Goal: Task Accomplishment & Management: Complete application form

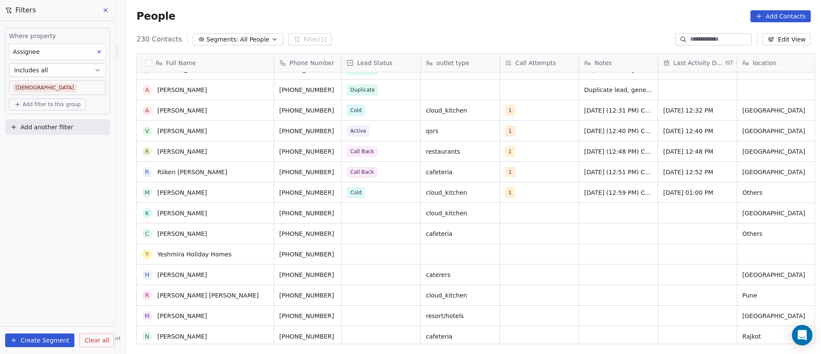
scroll to position [64, 0]
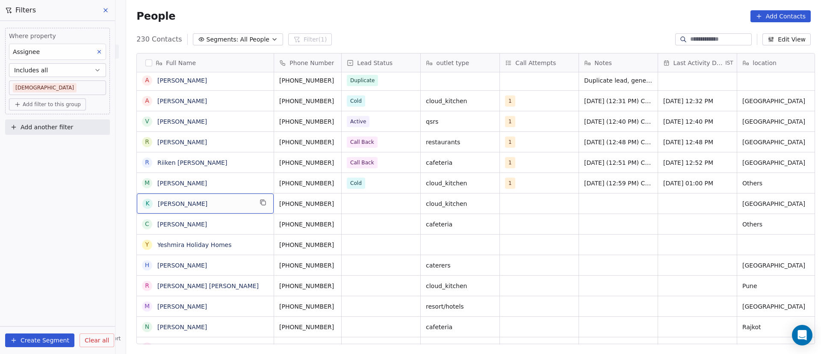
click at [229, 202] on span "[PERSON_NAME]" at bounding box center [205, 203] width 95 height 9
click at [352, 207] on div "grid" at bounding box center [381, 203] width 79 height 20
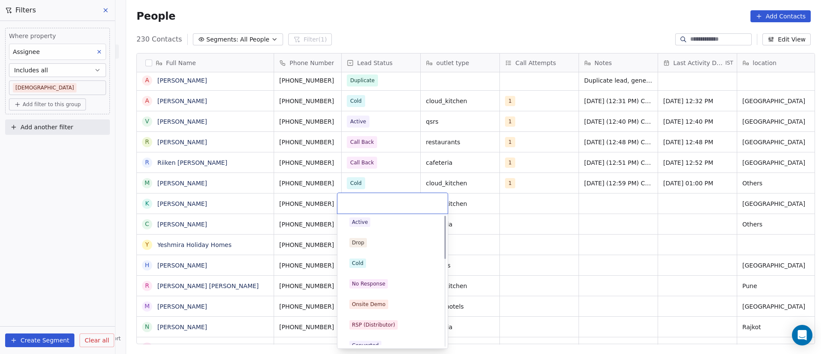
scroll to position [0, 0]
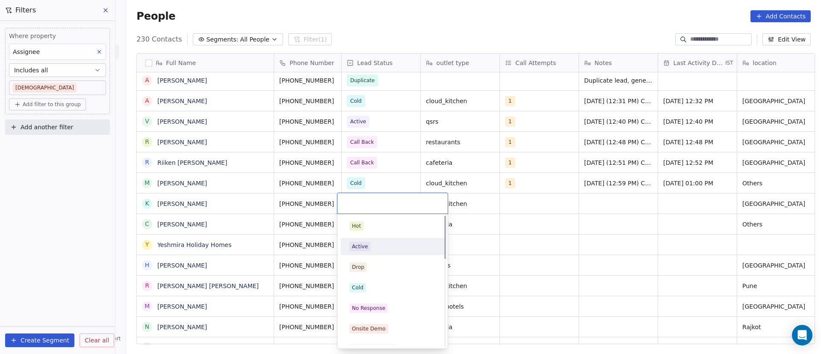
click at [381, 252] on div "Active" at bounding box center [392, 247] width 97 height 14
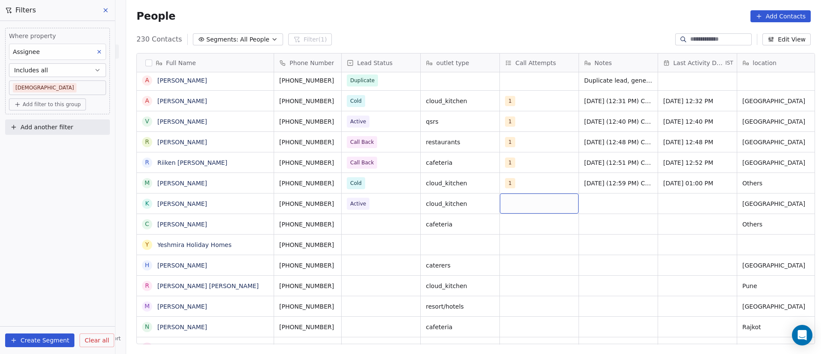
click at [515, 201] on div "grid" at bounding box center [539, 203] width 79 height 20
click at [515, 201] on input "text" at bounding box center [551, 203] width 100 height 9
click at [509, 228] on button "Suggestions" at bounding box center [511, 225] width 7 height 7
click at [677, 227] on html "On2Cook India Pvt. Ltd. Contacts People Marketing Workflows Campaigns Metrics &…" at bounding box center [410, 177] width 821 height 354
click at [599, 198] on div "grid" at bounding box center [618, 203] width 79 height 20
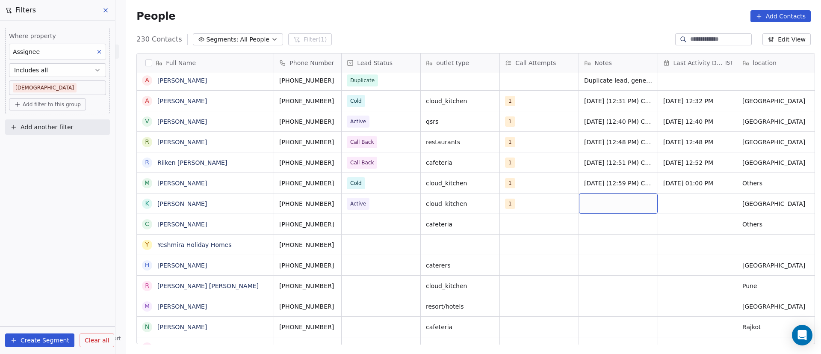
click at [596, 202] on div "grid" at bounding box center [618, 203] width 79 height 20
type textarea "**********"
click at [695, 212] on html "On2Cook India Pvt. Ltd. Contacts People Marketing Workflows Campaigns Metrics &…" at bounding box center [410, 177] width 821 height 354
click at [675, 199] on div "grid" at bounding box center [697, 203] width 79 height 20
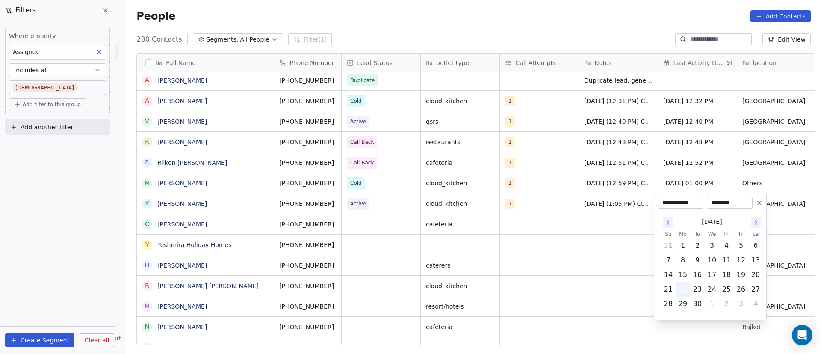
click at [682, 290] on button "22" at bounding box center [683, 289] width 14 height 14
click at [587, 221] on html "On2Cook India Pvt. Ltd. Contacts People Marketing Workflows Campaigns Metrics &…" at bounding box center [410, 177] width 821 height 354
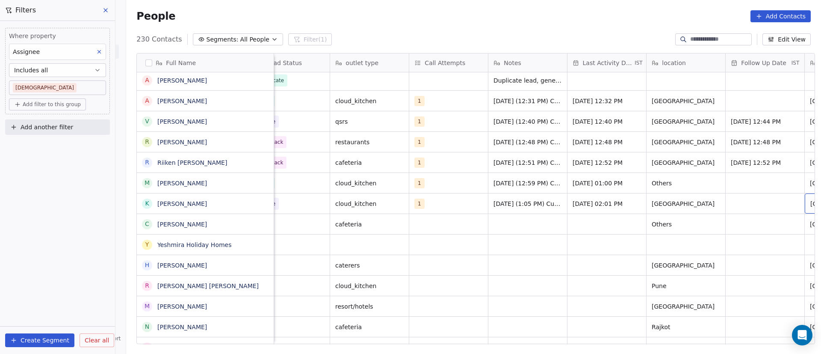
scroll to position [0, 170]
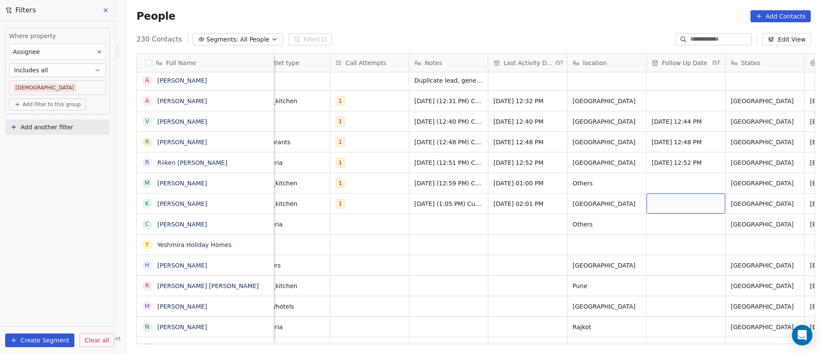
click at [672, 201] on div "grid" at bounding box center [686, 203] width 79 height 20
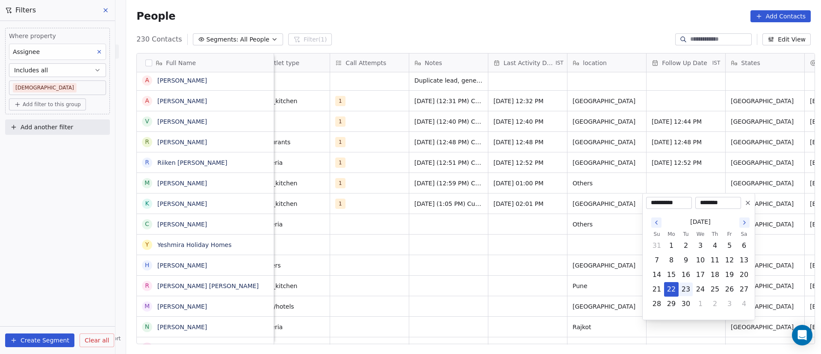
click at [690, 284] on button "23" at bounding box center [686, 289] width 14 height 14
type input "**********"
click at [566, 272] on html "On2Cook India Pvt. Ltd. Contacts People Marketing Workflows Campaigns Metrics &…" at bounding box center [410, 177] width 821 height 354
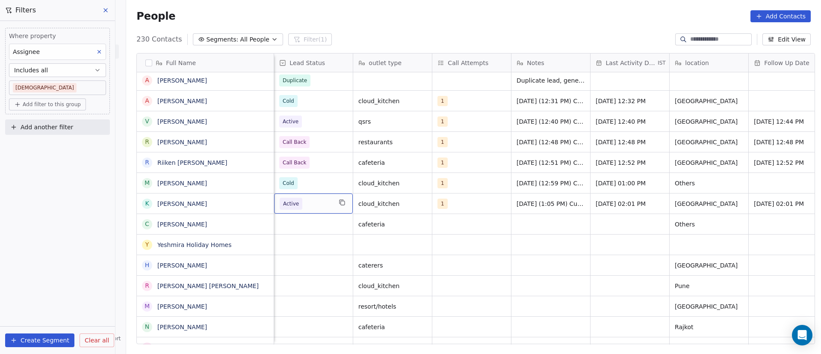
scroll to position [0, 0]
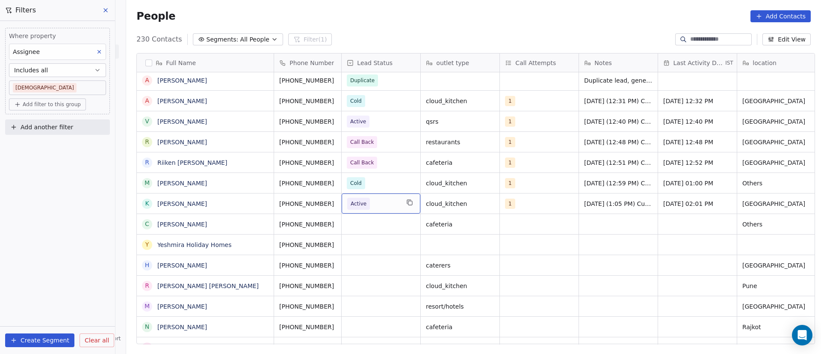
click at [385, 205] on span "Active" at bounding box center [373, 204] width 52 height 12
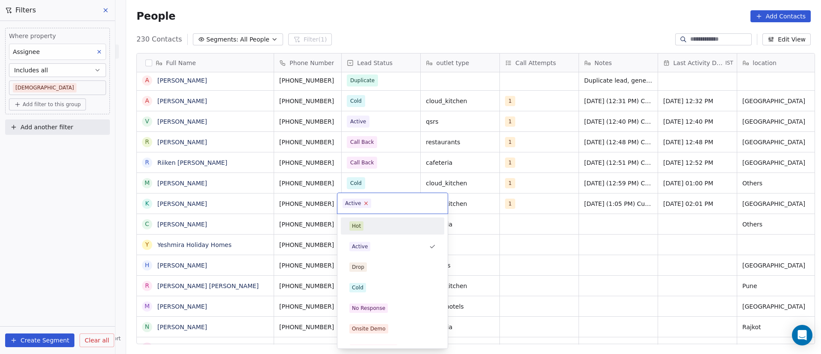
click at [366, 203] on icon at bounding box center [367, 203] width 6 height 6
click at [388, 243] on div "Active" at bounding box center [393, 246] width 86 height 9
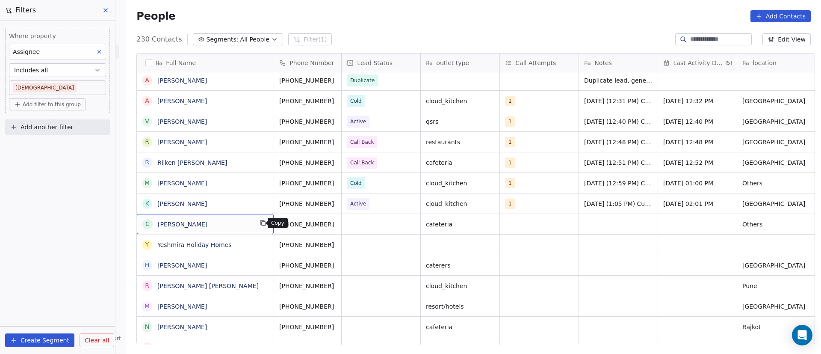
click at [262, 225] on icon "grid" at bounding box center [264, 224] width 4 height 4
click at [340, 226] on button "grid" at bounding box center [345, 223] width 10 height 10
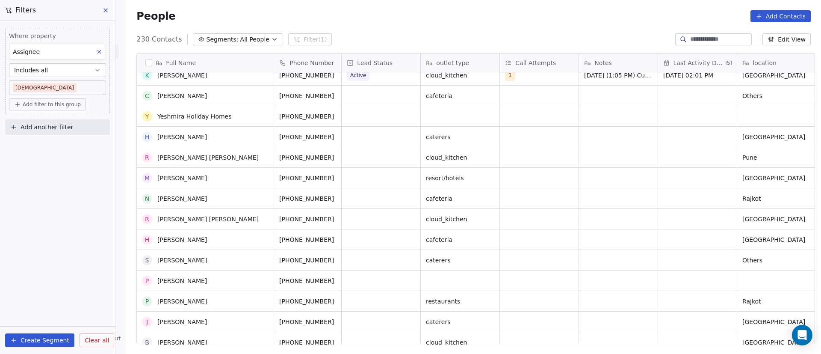
scroll to position [128, 0]
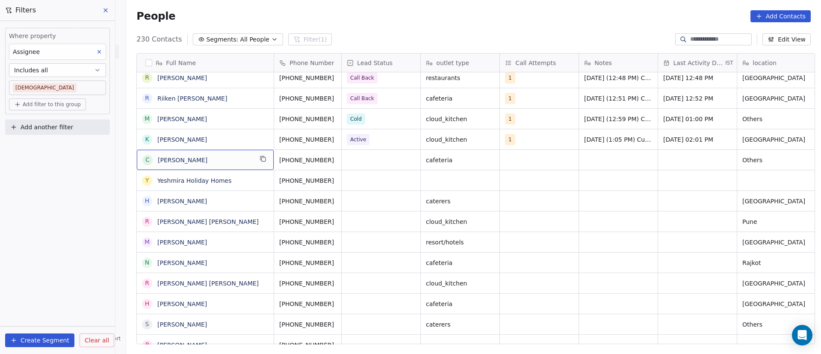
click at [233, 163] on span "[PERSON_NAME]" at bounding box center [205, 160] width 95 height 9
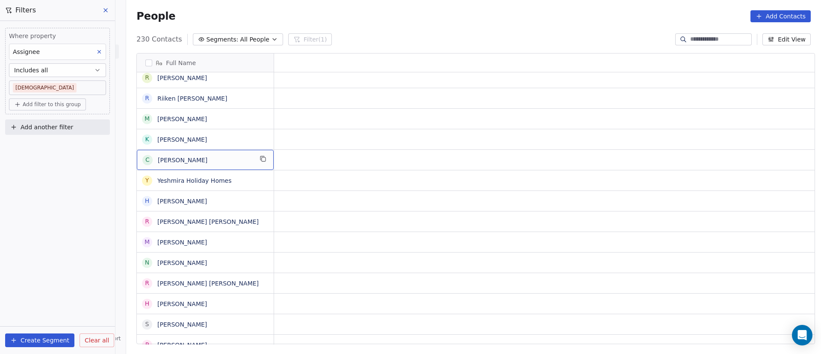
scroll to position [0, 0]
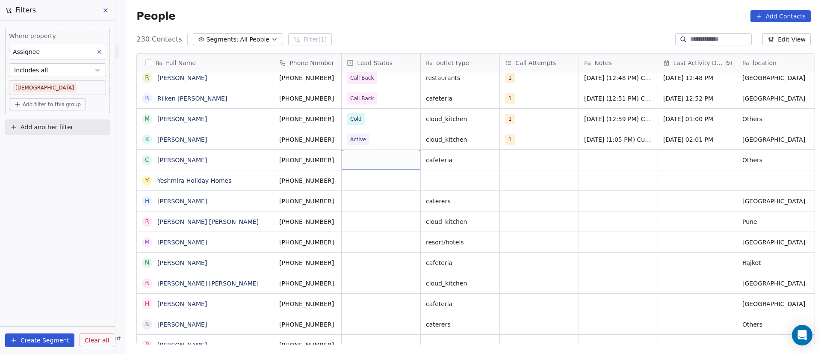
click at [365, 160] on div "grid" at bounding box center [381, 160] width 79 height 20
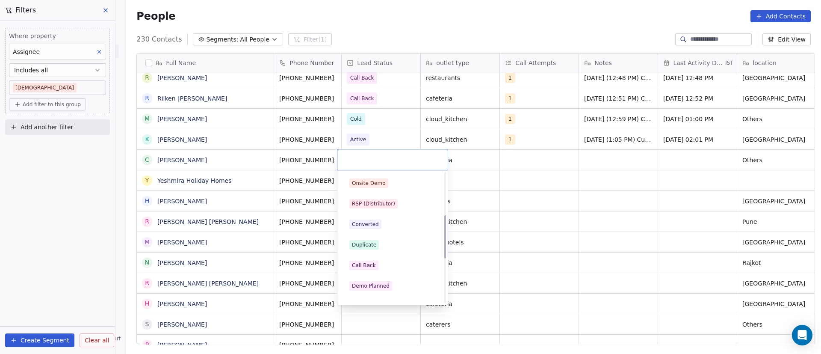
scroll to position [128, 0]
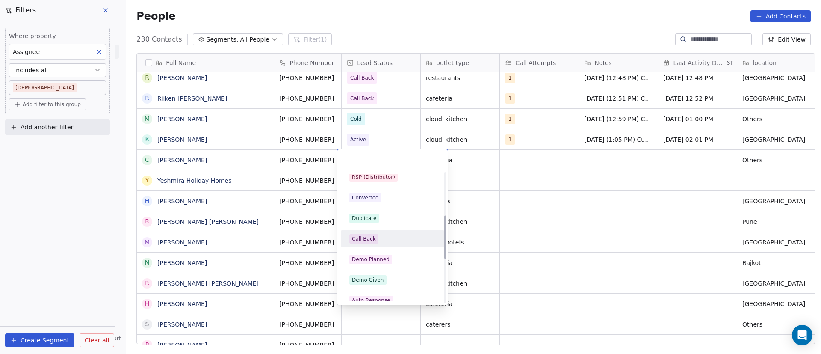
click at [385, 238] on div "Call Back" at bounding box center [393, 238] width 86 height 9
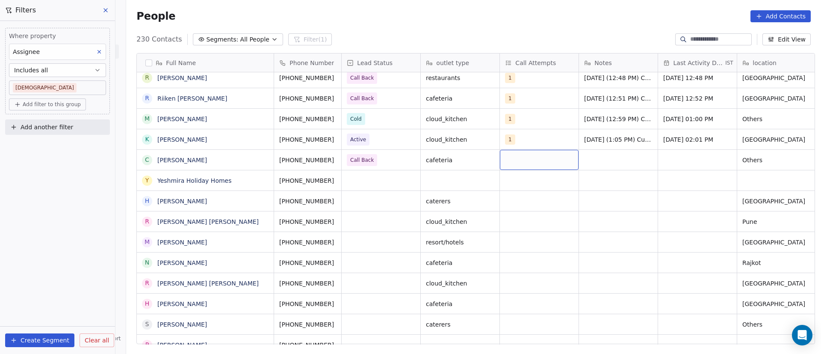
click at [514, 162] on div "grid" at bounding box center [539, 160] width 79 height 20
click at [512, 184] on button "Suggestions" at bounding box center [511, 182] width 7 height 7
click at [667, 185] on html "On2Cook India Pvt. Ltd. Contacts People Marketing Workflows Campaigns Metrics &…" at bounding box center [410, 177] width 821 height 354
click at [587, 160] on div "grid" at bounding box center [618, 160] width 79 height 20
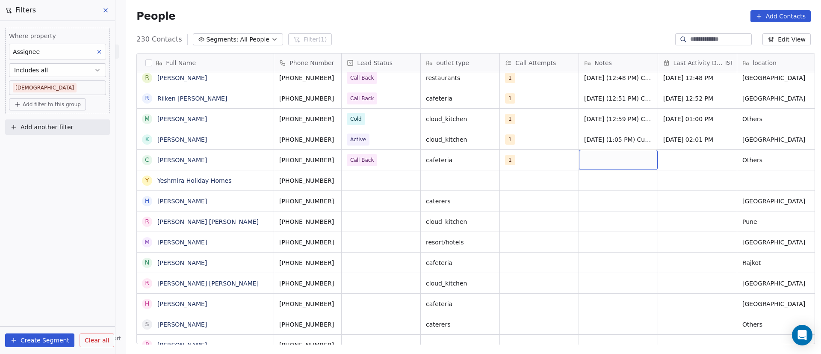
click at [587, 160] on div "grid" at bounding box center [618, 160] width 79 height 20
type textarea "**********"
drag, startPoint x: 732, startPoint y: 155, endPoint x: 654, endPoint y: 153, distance: 77.5
click at [731, 154] on html "On2Cook India Pvt. Ltd. Contacts People Marketing Workflows Campaigns Metrics &…" at bounding box center [410, 177] width 821 height 354
click at [692, 160] on div "grid" at bounding box center [697, 160] width 79 height 20
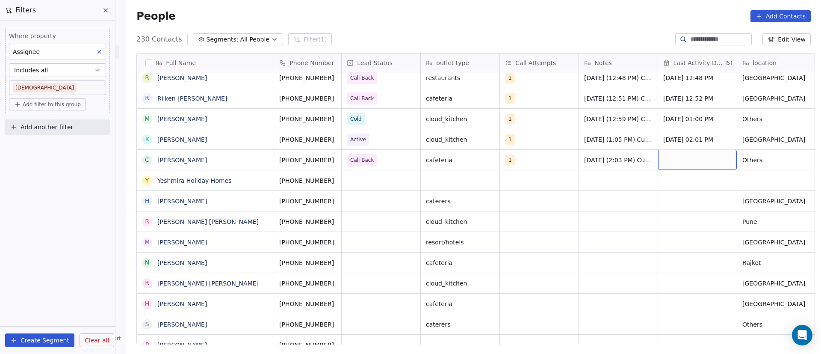
click at [692, 160] on div "grid" at bounding box center [697, 160] width 79 height 20
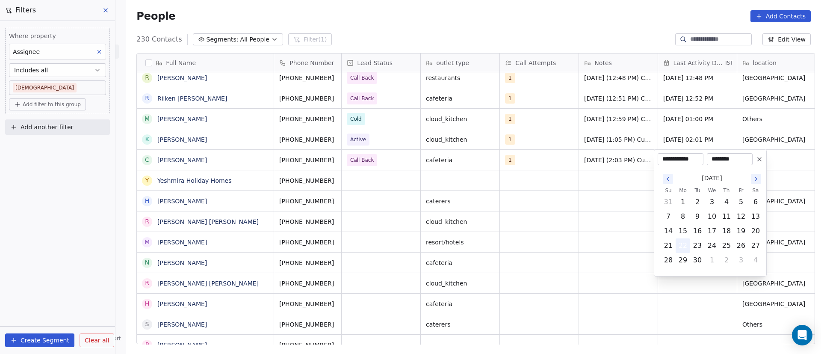
click at [682, 246] on button "22" at bounding box center [683, 246] width 14 height 14
click at [501, 222] on html "On2Cook India Pvt. Ltd. Contacts People Marketing Workflows Campaigns Metrics &…" at bounding box center [410, 177] width 821 height 354
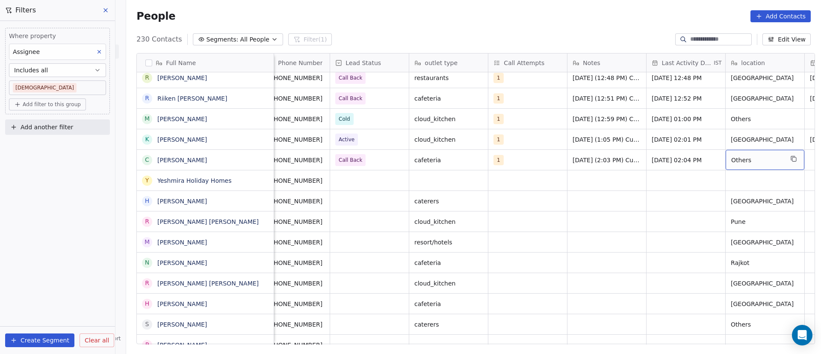
scroll to position [0, 91]
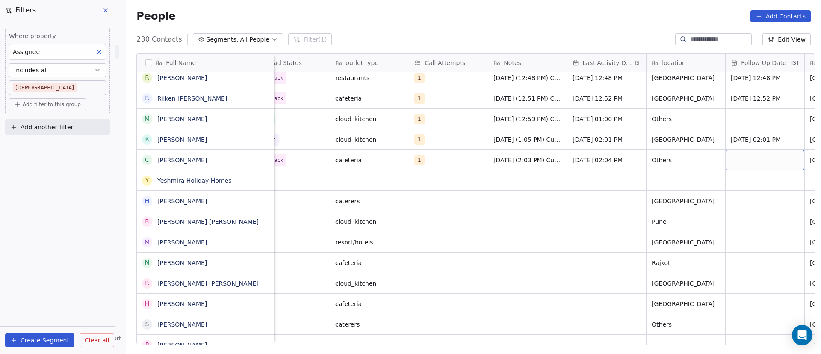
click at [764, 157] on div "grid" at bounding box center [765, 160] width 79 height 20
click at [762, 157] on div "grid" at bounding box center [765, 160] width 79 height 20
click at [752, 157] on div "grid" at bounding box center [765, 160] width 79 height 20
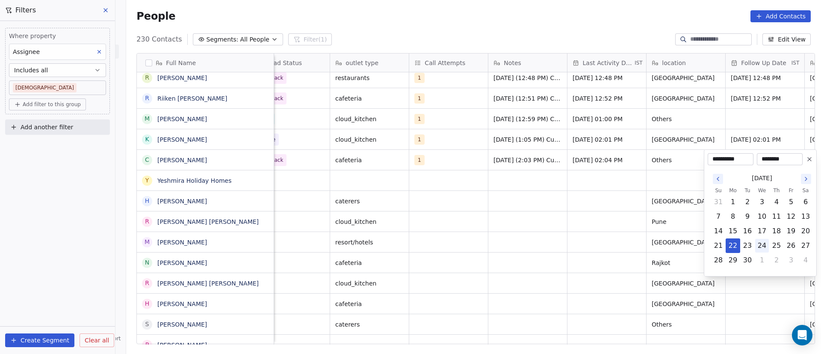
click at [761, 246] on button "24" at bounding box center [763, 246] width 14 height 14
type input "**********"
click at [492, 235] on html "On2Cook India Pvt. Ltd. Contacts People Marketing Workflows Campaigns Metrics &…" at bounding box center [410, 177] width 821 height 354
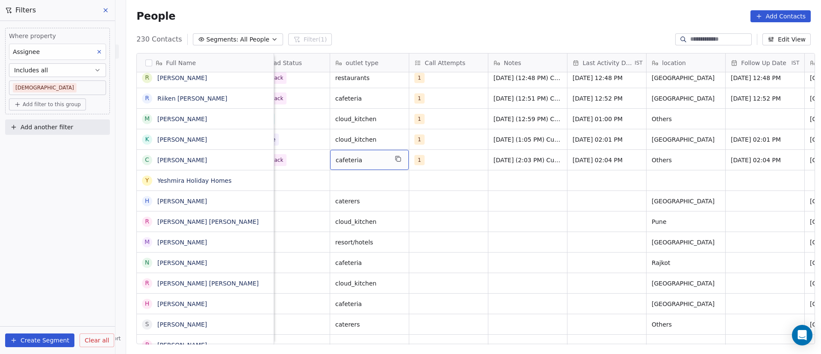
scroll to position [0, 0]
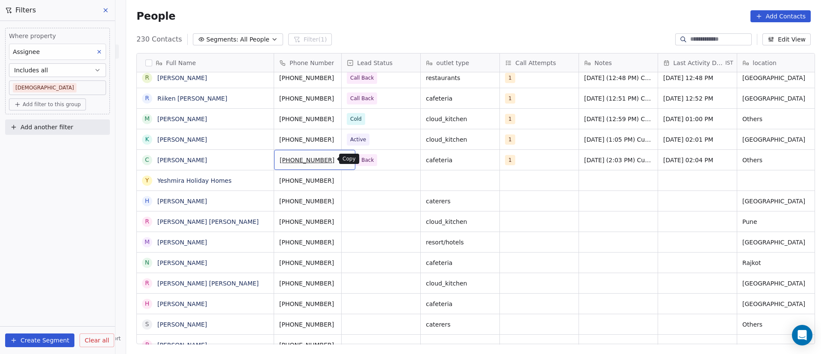
click at [340, 159] on button "grid" at bounding box center [345, 159] width 10 height 10
click at [260, 182] on icon "grid" at bounding box center [263, 179] width 7 height 7
click at [343, 180] on icon "grid" at bounding box center [345, 179] width 4 height 4
click at [385, 186] on div "grid" at bounding box center [381, 180] width 79 height 20
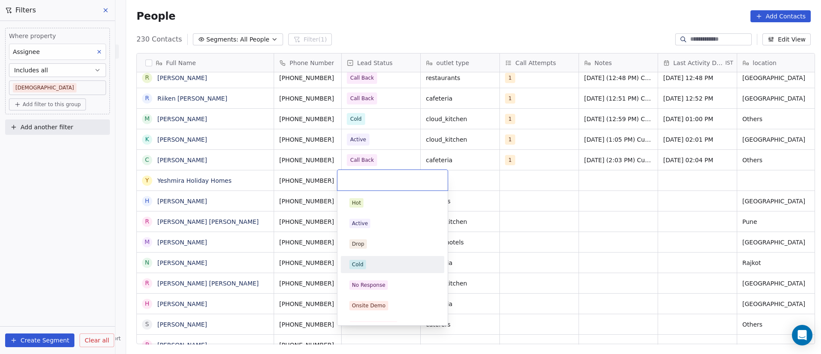
click at [383, 261] on div "Cold" at bounding box center [393, 264] width 86 height 9
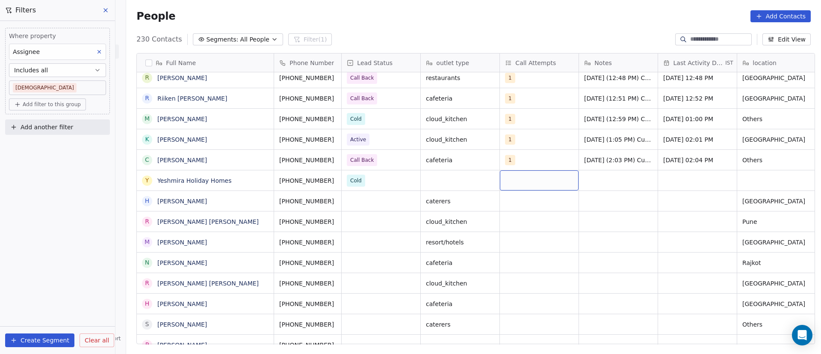
click at [516, 178] on div "grid" at bounding box center [539, 180] width 79 height 20
click at [516, 204] on div "1" at bounding box center [551, 203] width 97 height 14
click at [642, 203] on html "On2Cook India Pvt. Ltd. Contacts People Marketing Workflows Campaigns Metrics &…" at bounding box center [410, 177] width 821 height 354
click at [601, 177] on div "grid" at bounding box center [618, 180] width 79 height 20
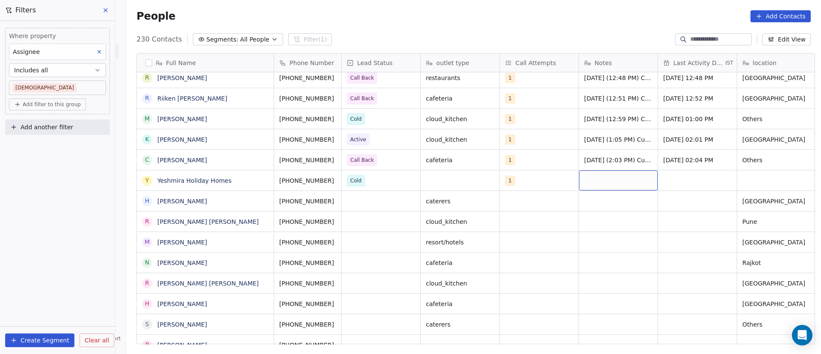
click at [601, 177] on div "grid" at bounding box center [618, 180] width 79 height 20
type textarea "**********"
click at [687, 190] on html "On2Cook India Pvt. Ltd. Contacts People Marketing Workflows Campaigns Metrics &…" at bounding box center [410, 177] width 821 height 354
click at [678, 178] on div "grid" at bounding box center [697, 180] width 79 height 20
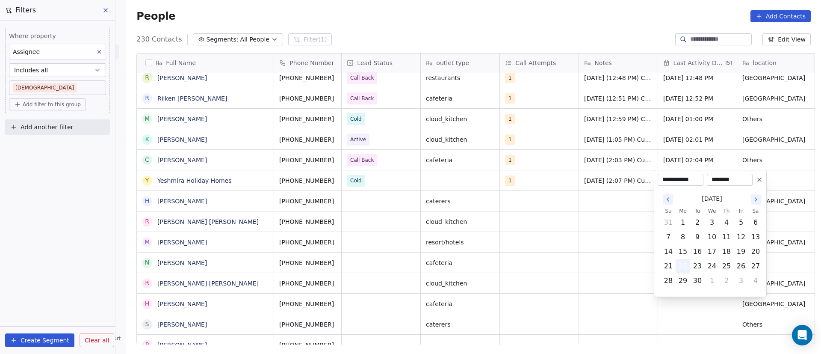
click at [687, 266] on button "22" at bounding box center [683, 266] width 14 height 14
click at [634, 233] on html "On2Cook India Pvt. Ltd. Contacts People Marketing Workflows Campaigns Metrics &…" at bounding box center [410, 177] width 821 height 354
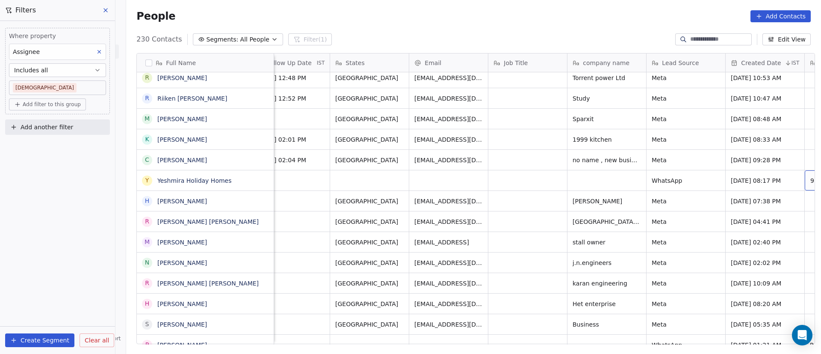
scroll to position [0, 645]
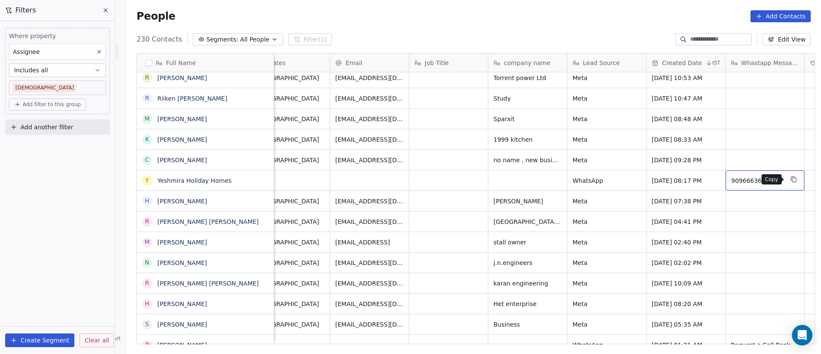
click at [792, 177] on icon "grid" at bounding box center [794, 179] width 7 height 7
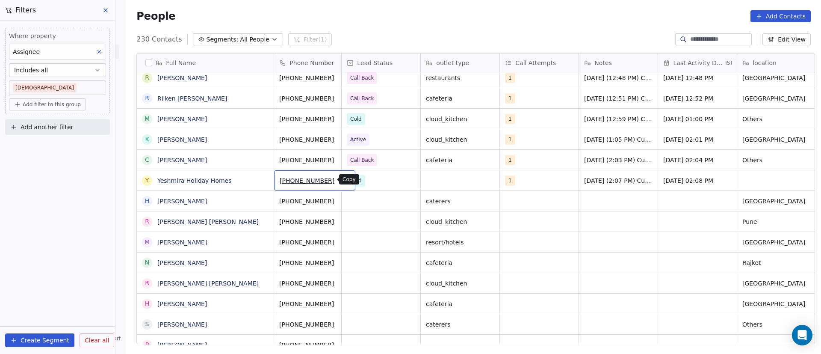
click at [342, 179] on icon "grid" at bounding box center [345, 179] width 7 height 7
click at [262, 202] on icon "grid" at bounding box center [263, 199] width 7 height 7
click at [342, 202] on icon "grid" at bounding box center [345, 199] width 7 height 7
click at [362, 199] on div "grid" at bounding box center [381, 201] width 79 height 20
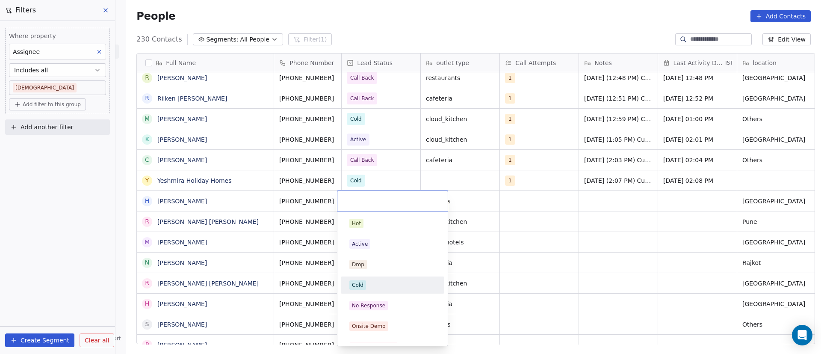
click at [383, 281] on div "Cold" at bounding box center [393, 284] width 86 height 9
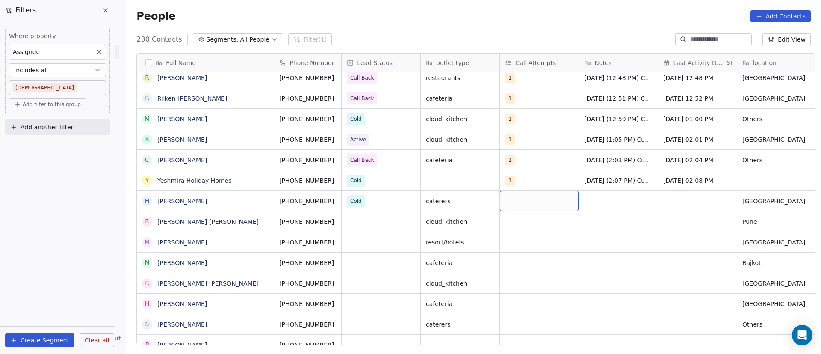
click at [519, 199] on div "grid" at bounding box center [539, 201] width 79 height 20
click at [517, 225] on div "1" at bounding box center [551, 223] width 97 height 14
click at [653, 217] on html "On2Cook India Pvt. Ltd. Contacts People Marketing Workflows Campaigns Metrics &…" at bounding box center [410, 177] width 821 height 354
click at [590, 198] on div "grid" at bounding box center [618, 201] width 79 height 20
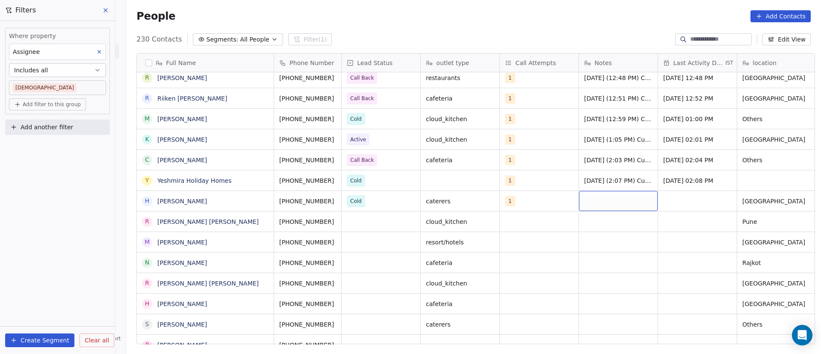
click at [590, 198] on div "grid" at bounding box center [618, 201] width 79 height 20
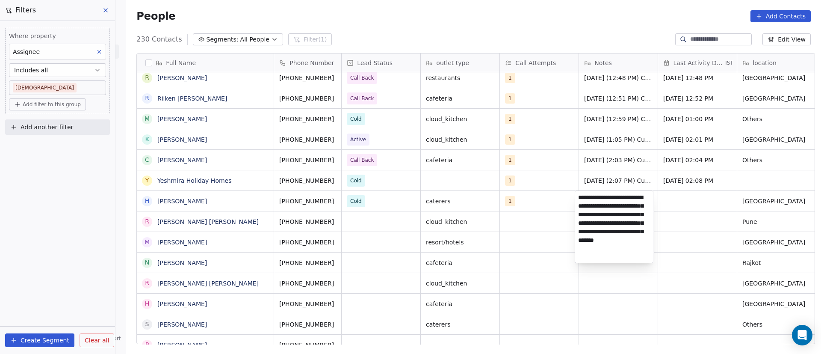
type textarea "**********"
click at [679, 199] on html "On2Cook India Pvt. Ltd. Contacts People Marketing Workflows Campaigns Metrics &…" at bounding box center [410, 177] width 821 height 354
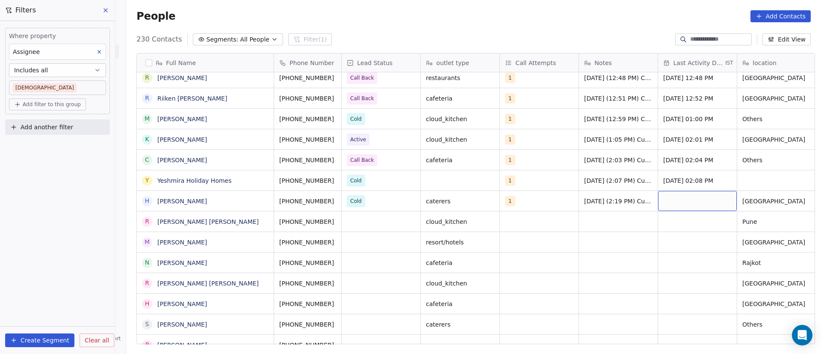
click at [677, 203] on div "grid" at bounding box center [697, 201] width 79 height 20
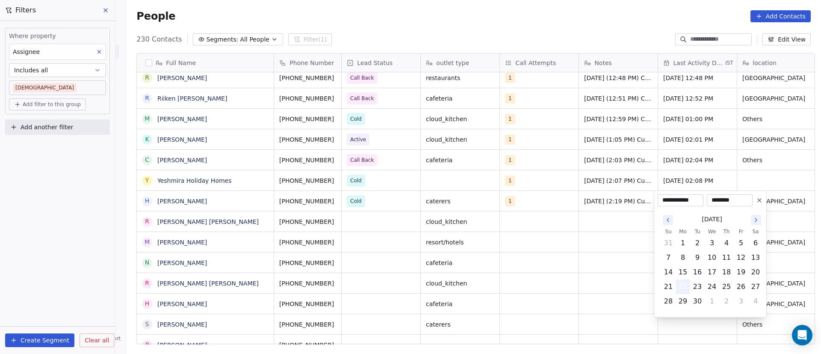
click at [683, 291] on button "22" at bounding box center [683, 287] width 14 height 14
click at [577, 261] on html "On2Cook India Pvt. Ltd. Contacts People Marketing Workflows Campaigns Metrics &…" at bounding box center [410, 177] width 821 height 354
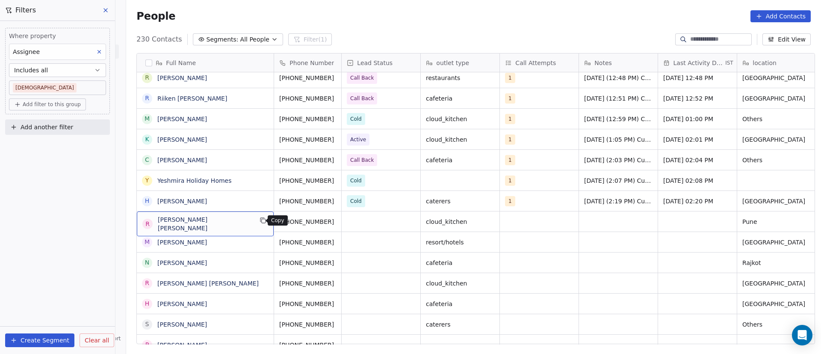
click at [262, 222] on icon "grid" at bounding box center [264, 221] width 4 height 4
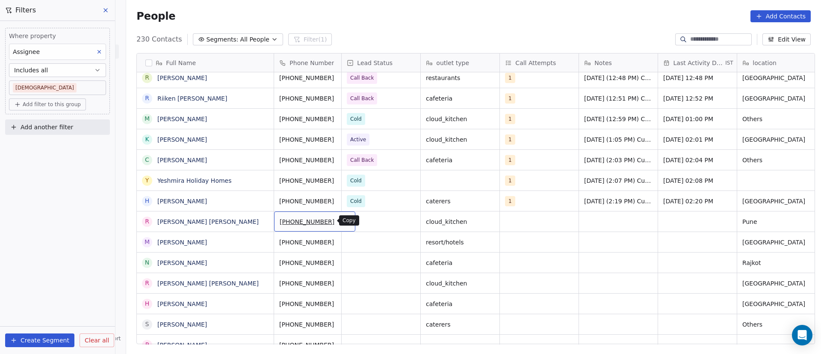
click at [342, 219] on icon "grid" at bounding box center [345, 220] width 7 height 7
click at [372, 223] on div "grid" at bounding box center [381, 221] width 79 height 20
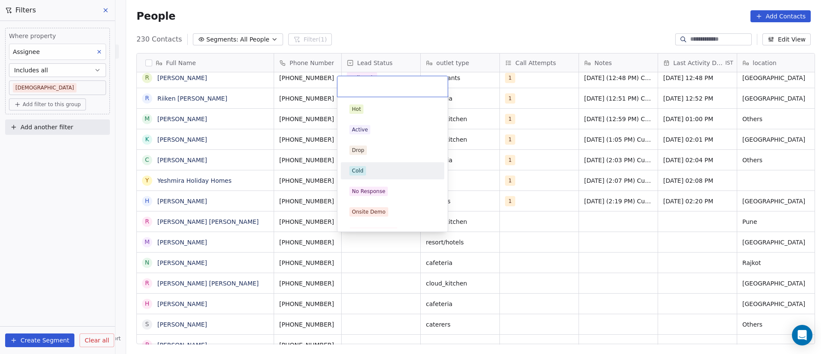
click at [382, 175] on div "Cold" at bounding box center [393, 170] width 86 height 9
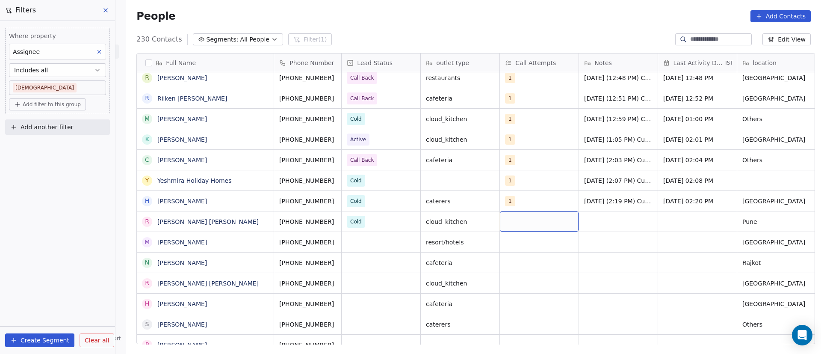
click at [510, 224] on div "grid" at bounding box center [539, 221] width 79 height 20
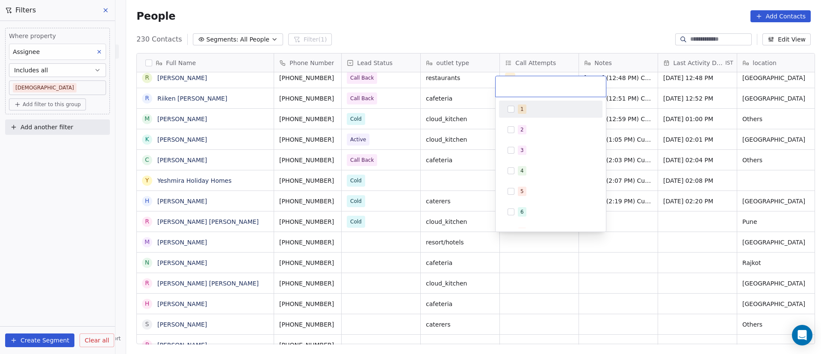
click at [521, 113] on span "1" at bounding box center [522, 108] width 9 height 9
click at [683, 242] on html "On2Cook India Pvt. Ltd. Contacts People Marketing Workflows Campaigns Metrics &…" at bounding box center [410, 177] width 821 height 354
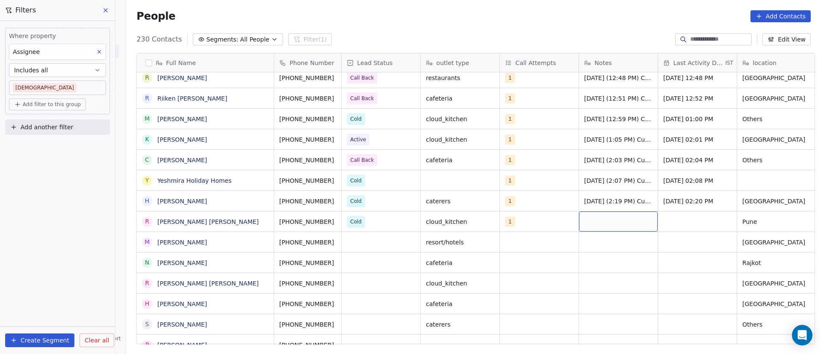
click at [593, 219] on div "grid" at bounding box center [618, 221] width 79 height 20
click at [602, 228] on textarea at bounding box center [614, 224] width 78 height 27
paste textarea "**********"
type textarea "**********"
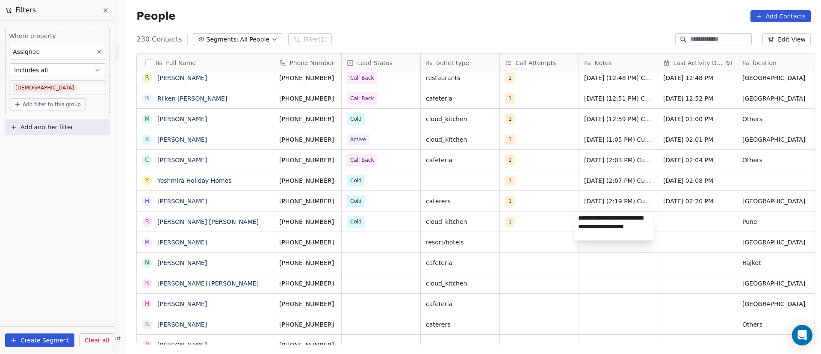
click at [668, 226] on html "On2Cook India Pvt. Ltd. Contacts People Marketing Workflows Campaigns Metrics &…" at bounding box center [410, 177] width 821 height 354
click at [685, 222] on div "grid" at bounding box center [697, 221] width 79 height 20
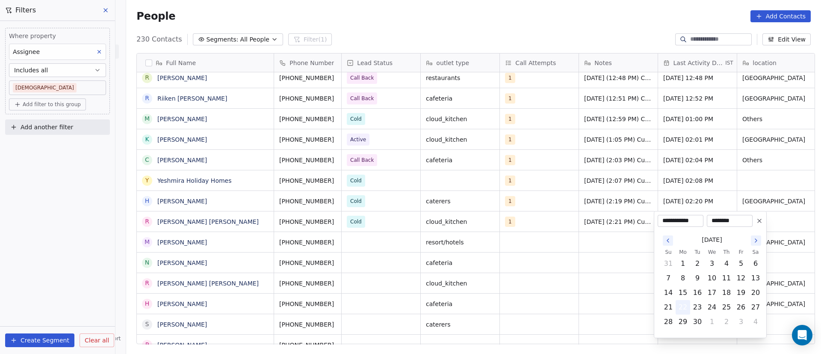
click at [681, 310] on button "22" at bounding box center [683, 307] width 14 height 14
click at [610, 284] on html "On2Cook India Pvt. Ltd. Contacts People Marketing Workflows Campaigns Metrics &…" at bounding box center [410, 177] width 821 height 354
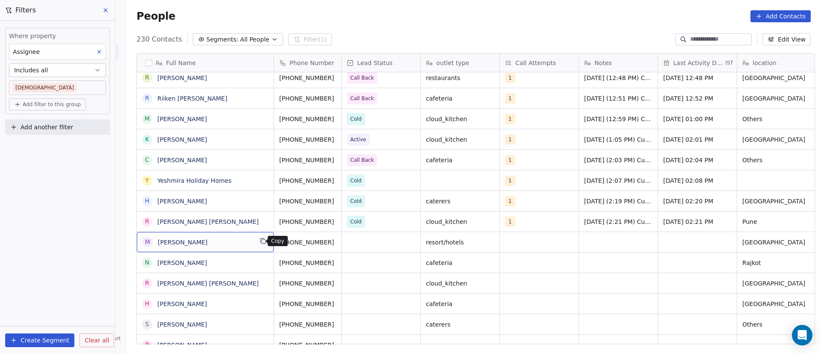
click at [260, 243] on icon "grid" at bounding box center [263, 240] width 7 height 7
click at [342, 241] on icon "grid" at bounding box center [345, 240] width 7 height 7
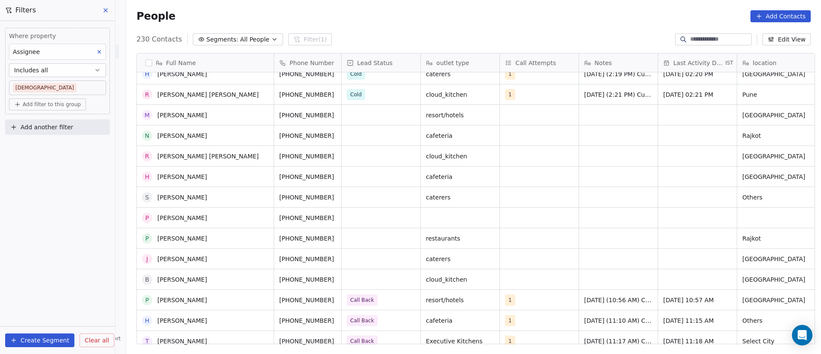
scroll to position [257, 0]
click at [358, 124] on div "grid" at bounding box center [381, 134] width 79 height 20
click at [358, 121] on div "grid" at bounding box center [381, 114] width 79 height 20
click at [359, 116] on div "grid" at bounding box center [381, 114] width 79 height 20
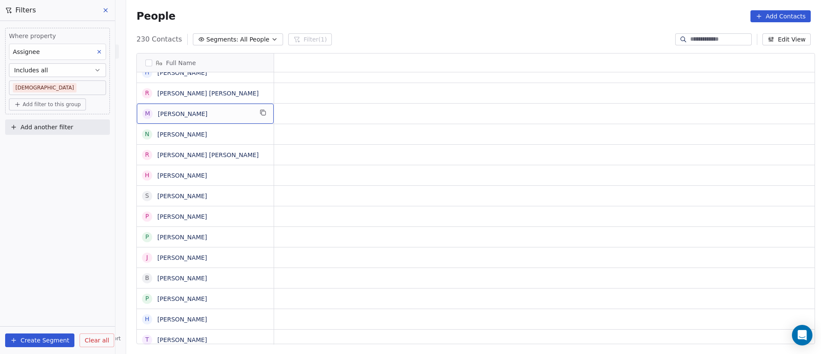
scroll to position [0, 0]
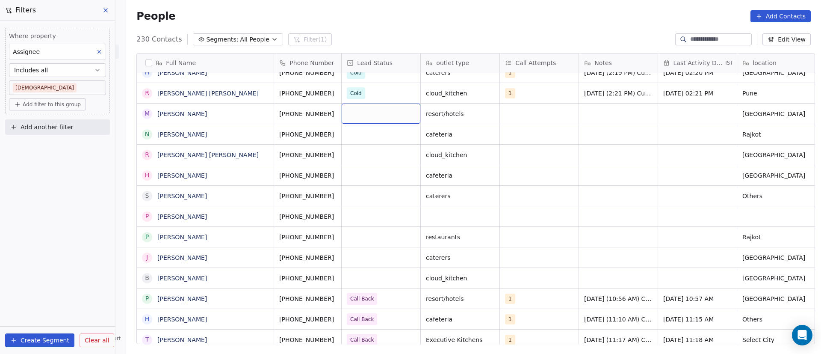
click at [353, 118] on div "grid" at bounding box center [381, 114] width 79 height 20
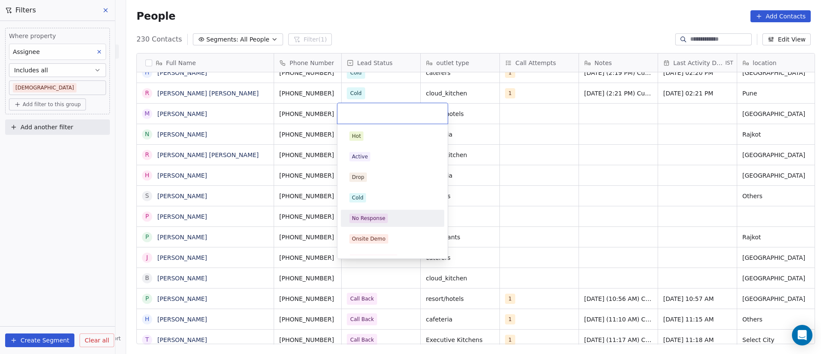
click at [382, 216] on div "No Response" at bounding box center [368, 218] width 33 height 8
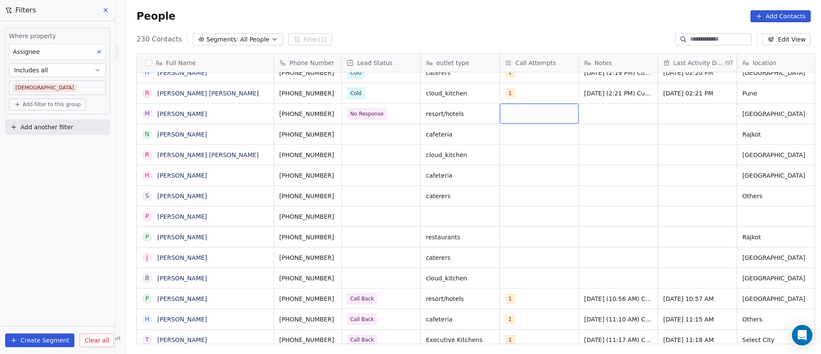
click at [510, 113] on div "grid" at bounding box center [539, 114] width 79 height 20
click at [509, 139] on button "Suggestions" at bounding box center [511, 136] width 7 height 7
click at [598, 138] on div "1" at bounding box center [551, 136] width 97 height 14
click at [572, 138] on div "1" at bounding box center [556, 135] width 76 height 9
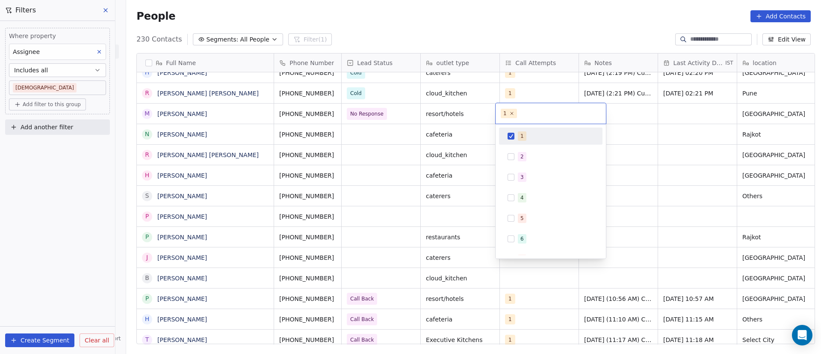
click at [685, 142] on html "On2Cook India Pvt. Ltd. Contacts People Marketing Workflows Campaigns Metrics &…" at bounding box center [410, 177] width 821 height 354
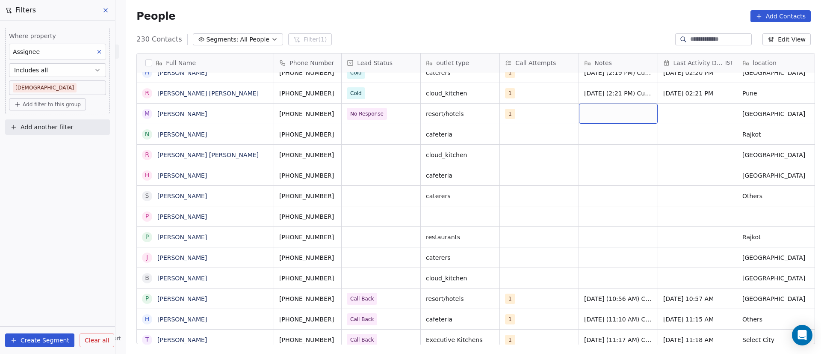
click at [587, 111] on div "grid" at bounding box center [618, 114] width 79 height 20
click at [587, 111] on textarea at bounding box center [614, 117] width 78 height 27
type textarea "**********"
click at [687, 113] on html "On2Cook India Pvt. Ltd. Contacts People Marketing Workflows Campaigns Metrics &…" at bounding box center [410, 177] width 821 height 354
click at [670, 113] on div "grid" at bounding box center [697, 114] width 79 height 20
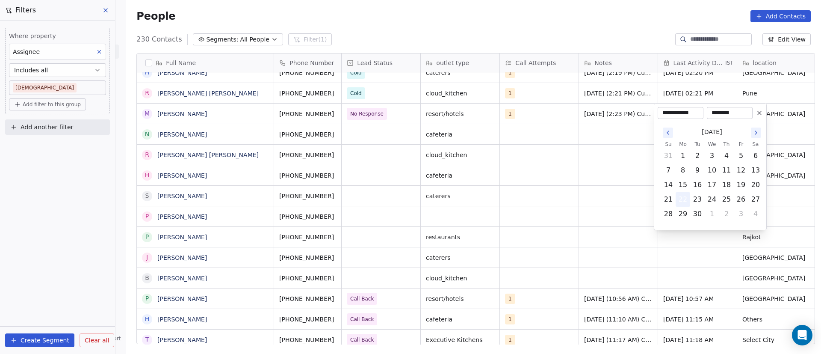
click at [685, 198] on button "22" at bounding box center [683, 200] width 14 height 14
click at [502, 179] on html "On2Cook India Pvt. Ltd. Contacts People Marketing Workflows Campaigns Metrics &…" at bounding box center [410, 177] width 821 height 354
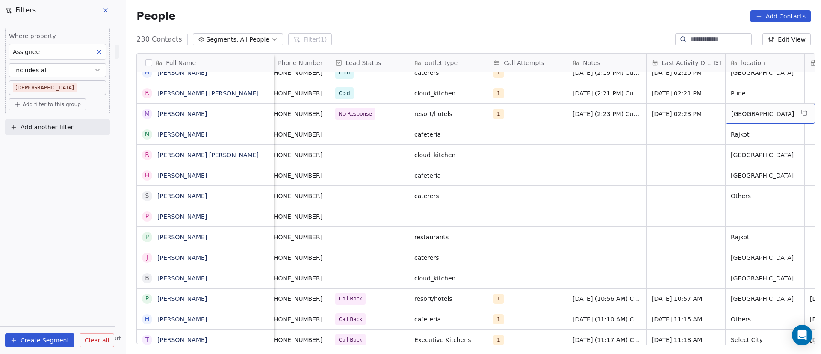
scroll to position [0, 91]
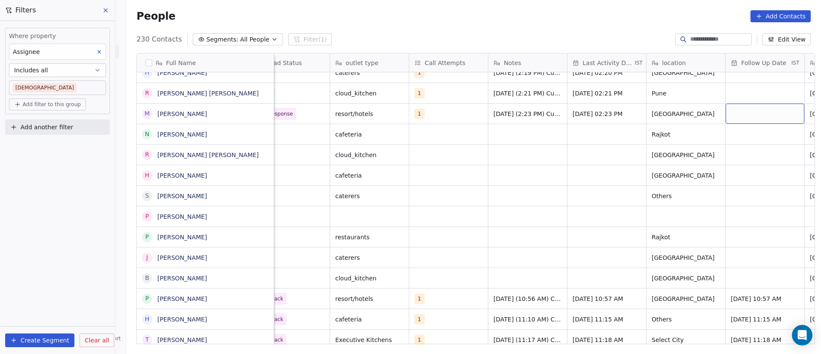
click at [750, 114] on div "grid" at bounding box center [765, 114] width 79 height 20
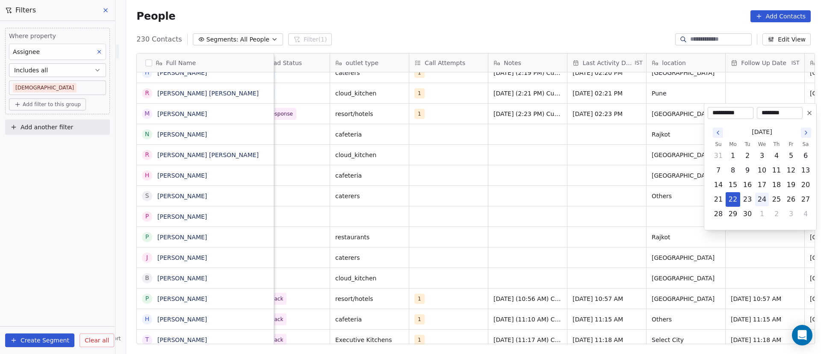
click at [762, 200] on button "24" at bounding box center [763, 200] width 14 height 14
type input "**********"
click at [599, 195] on html "On2Cook India Pvt. Ltd. Contacts People Marketing Workflows Campaigns Metrics &…" at bounding box center [410, 177] width 821 height 354
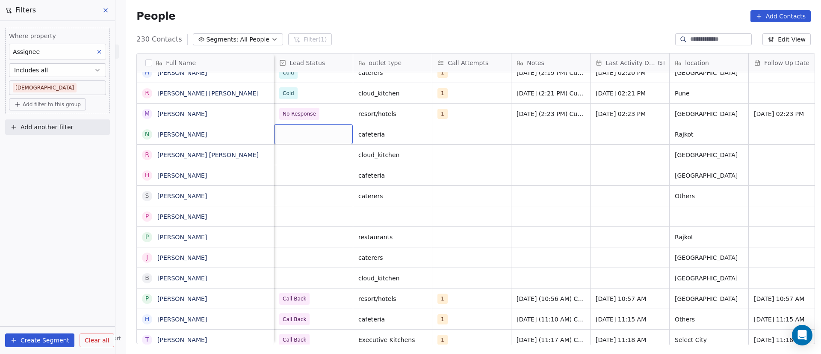
scroll to position [0, 0]
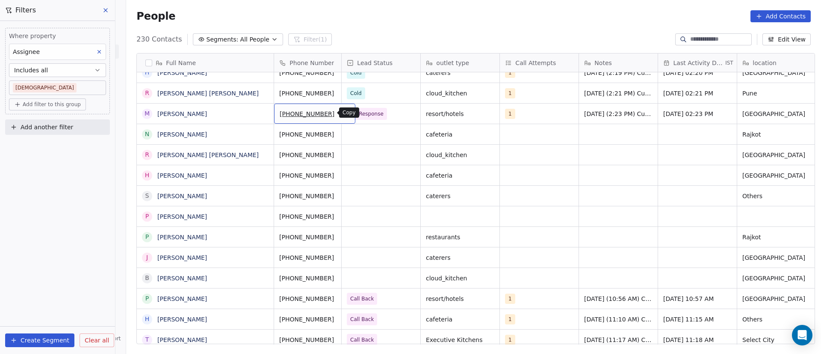
click at [342, 114] on icon "grid" at bounding box center [345, 112] width 7 height 7
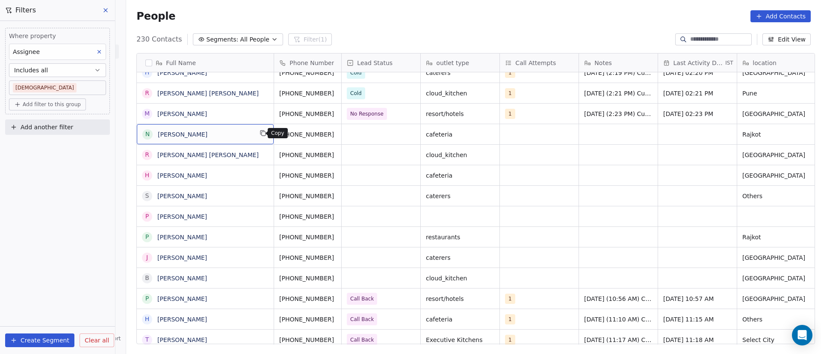
click at [260, 134] on icon "grid" at bounding box center [263, 133] width 7 height 7
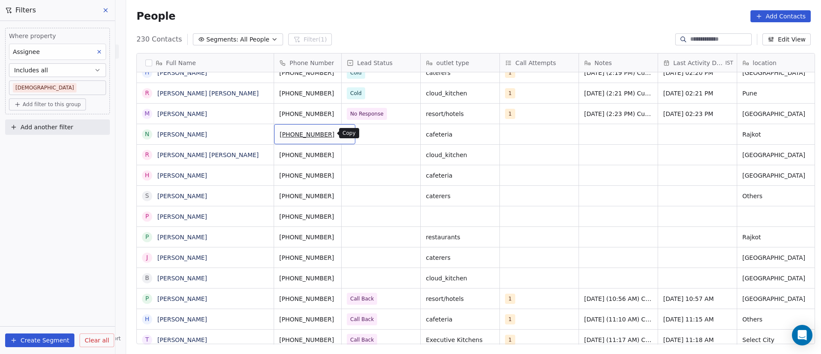
click at [342, 133] on icon "grid" at bounding box center [345, 133] width 7 height 7
click at [363, 132] on div "grid" at bounding box center [381, 134] width 79 height 20
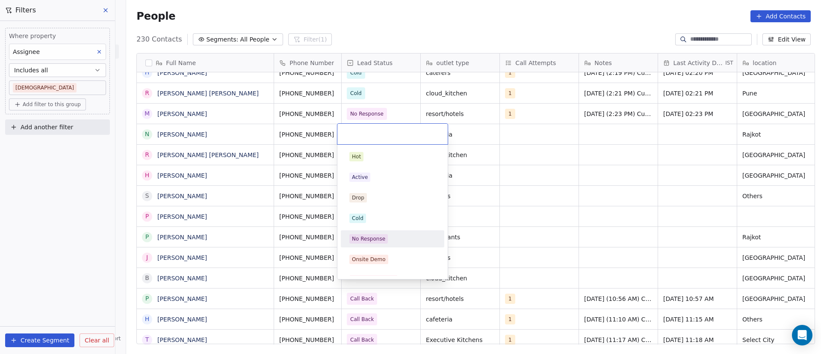
click at [382, 238] on div "No Response" at bounding box center [368, 239] width 33 height 8
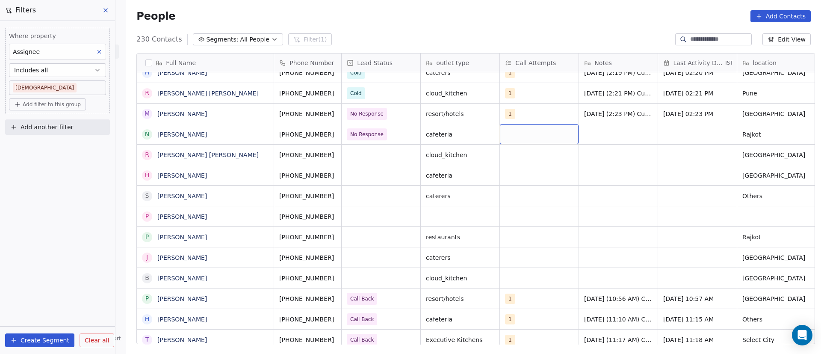
click at [525, 133] on div "grid" at bounding box center [539, 134] width 79 height 20
click at [518, 158] on span "1" at bounding box center [522, 156] width 9 height 9
click at [649, 155] on html "On2Cook India Pvt. Ltd. Contacts People Marketing Workflows Campaigns Metrics &…" at bounding box center [410, 177] width 821 height 354
click at [605, 135] on div "grid" at bounding box center [618, 134] width 79 height 20
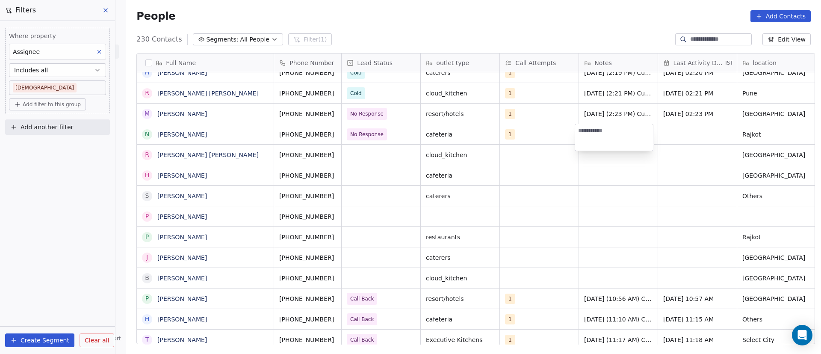
type textarea "**********"
click at [669, 133] on html "On2Cook India Pvt. Ltd. Contacts People Marketing Workflows Campaigns Metrics &…" at bounding box center [410, 177] width 821 height 354
click at [667, 132] on div "grid" at bounding box center [697, 134] width 79 height 20
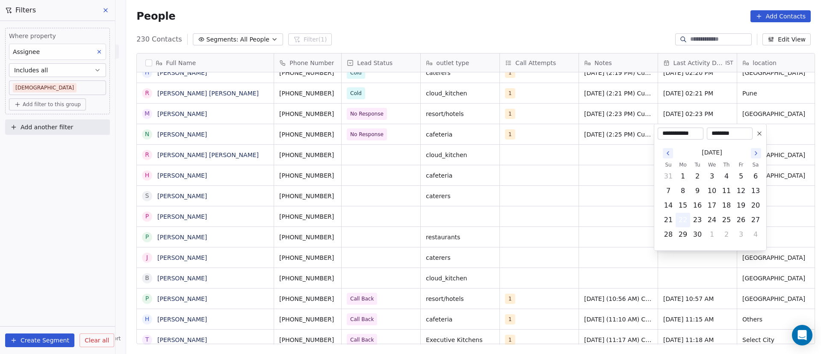
click at [683, 222] on button "22" at bounding box center [683, 220] width 14 height 14
click at [595, 192] on html "On2Cook India Pvt. Ltd. Contacts People Marketing Workflows Campaigns Metrics &…" at bounding box center [410, 177] width 821 height 354
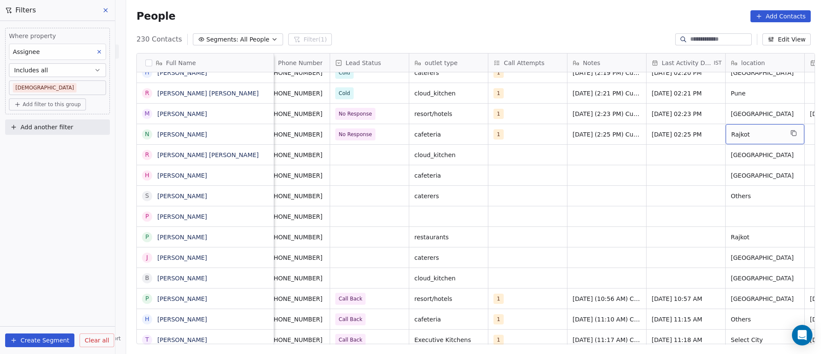
scroll to position [0, 91]
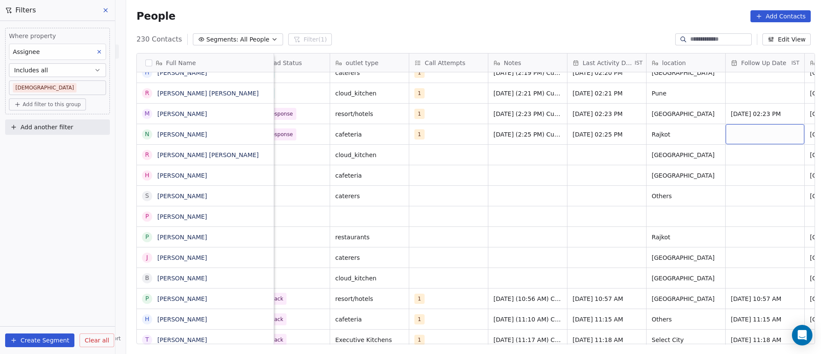
click at [741, 133] on div "grid" at bounding box center [765, 134] width 79 height 20
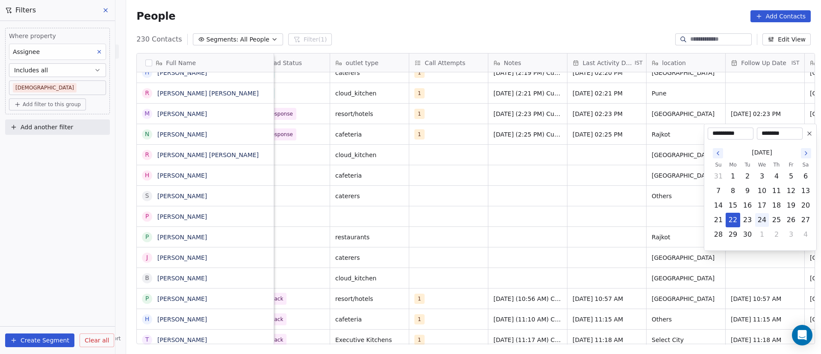
click at [761, 221] on button "24" at bounding box center [763, 220] width 14 height 14
type input "**********"
click at [576, 195] on html "On2Cook India Pvt. Ltd. Contacts People Marketing Workflows Campaigns Metrics &…" at bounding box center [410, 177] width 821 height 354
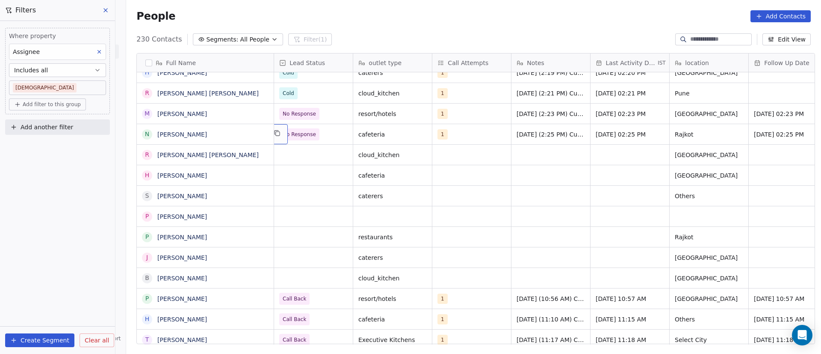
scroll to position [0, 0]
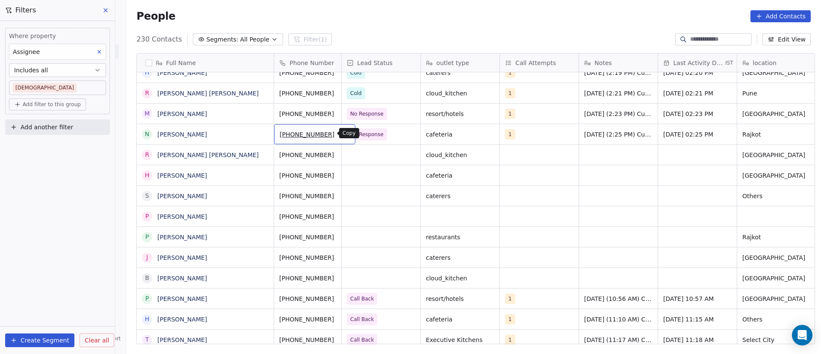
click at [342, 132] on icon "grid" at bounding box center [345, 133] width 7 height 7
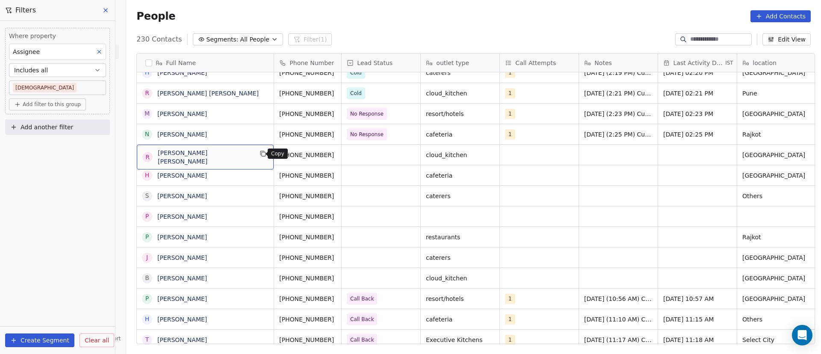
click at [258, 158] on button "grid" at bounding box center [263, 153] width 10 height 10
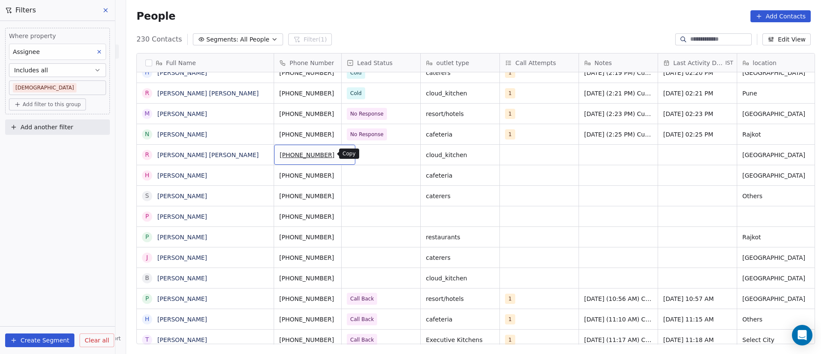
click at [342, 154] on icon "grid" at bounding box center [345, 153] width 7 height 7
click at [371, 153] on div "grid" at bounding box center [381, 155] width 79 height 20
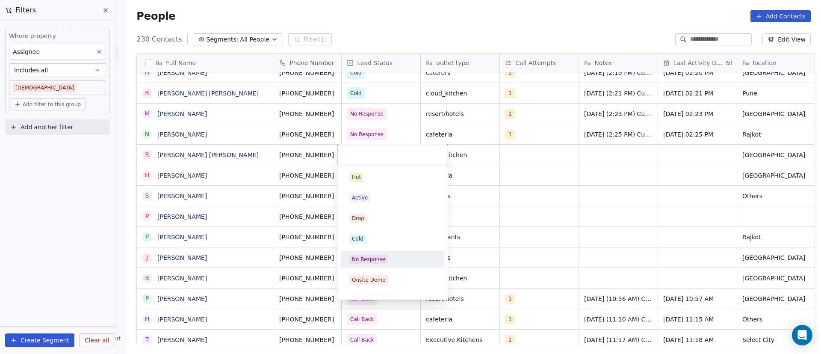
click at [381, 256] on div "No Response" at bounding box center [368, 259] width 33 height 8
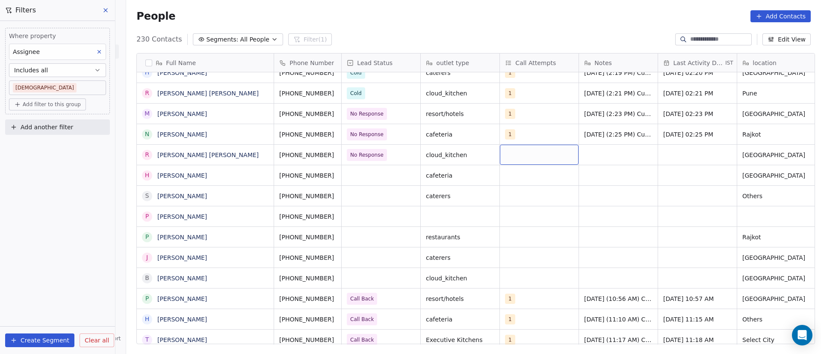
click at [522, 152] on div "grid" at bounding box center [539, 155] width 79 height 20
click at [509, 175] on button "Suggestions" at bounding box center [511, 177] width 7 height 7
click at [660, 169] on html "On2Cook India Pvt. Ltd. Contacts People Marketing Workflows Campaigns Metrics &…" at bounding box center [410, 177] width 821 height 354
click at [602, 152] on div "grid" at bounding box center [618, 155] width 79 height 20
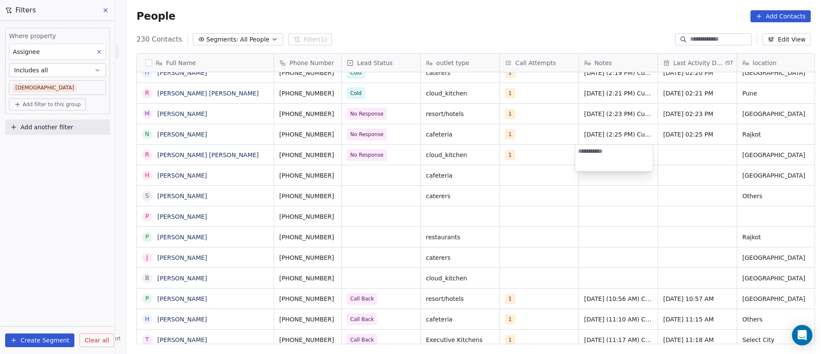
paste textarea "**********"
type textarea "**********"
click at [668, 158] on html "On2Cook India Pvt. Ltd. Contacts People Marketing Workflows Campaigns Metrics &…" at bounding box center [410, 177] width 821 height 354
click at [668, 157] on div "grid" at bounding box center [697, 155] width 79 height 20
click at [681, 152] on div "grid" at bounding box center [697, 155] width 79 height 20
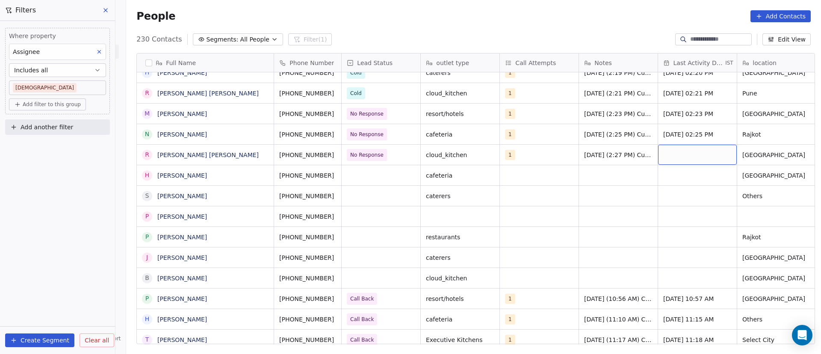
click at [681, 152] on div "grid" at bounding box center [697, 155] width 79 height 20
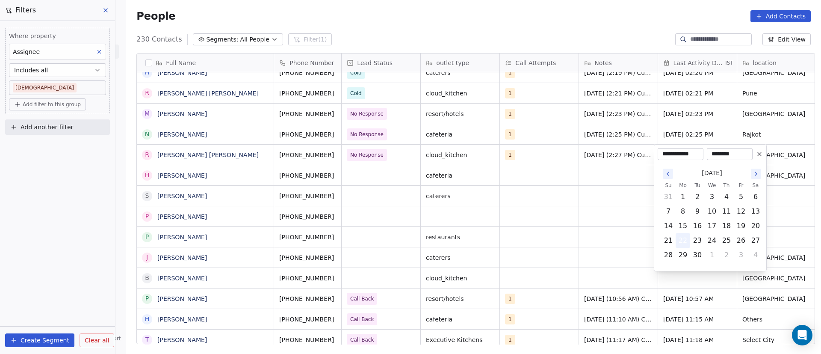
click at [685, 243] on button "22" at bounding box center [683, 241] width 14 height 14
click at [592, 181] on html "On2Cook India Pvt. Ltd. Contacts People Marketing Workflows Campaigns Metrics &…" at bounding box center [410, 177] width 821 height 354
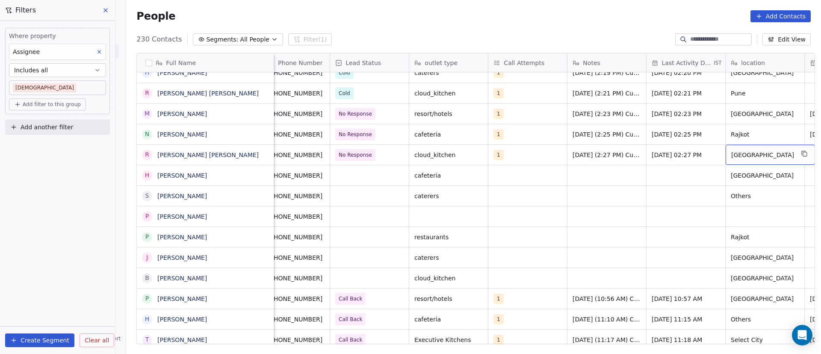
scroll to position [0, 91]
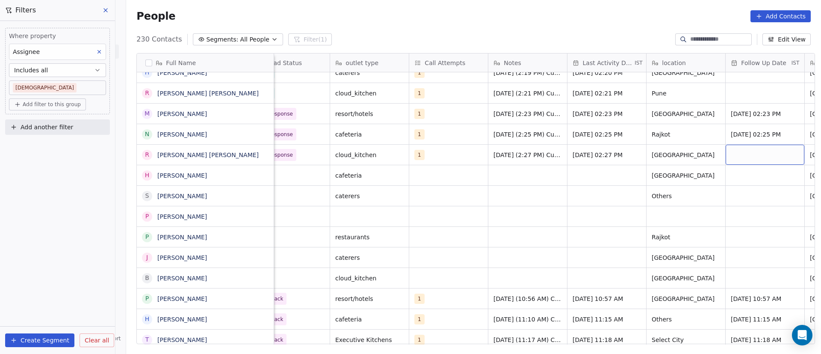
click at [764, 152] on div "grid" at bounding box center [765, 155] width 79 height 20
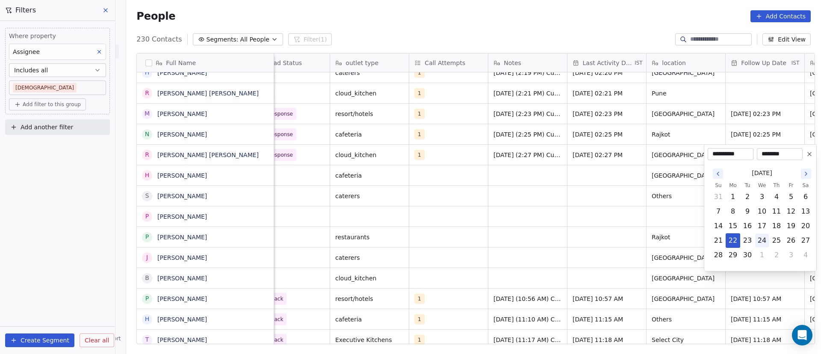
click at [765, 240] on button "24" at bounding box center [763, 241] width 14 height 14
type input "**********"
click at [569, 212] on html "On2Cook India Pvt. Ltd. Contacts People Marketing Workflows Campaigns Metrics &…" at bounding box center [410, 177] width 821 height 354
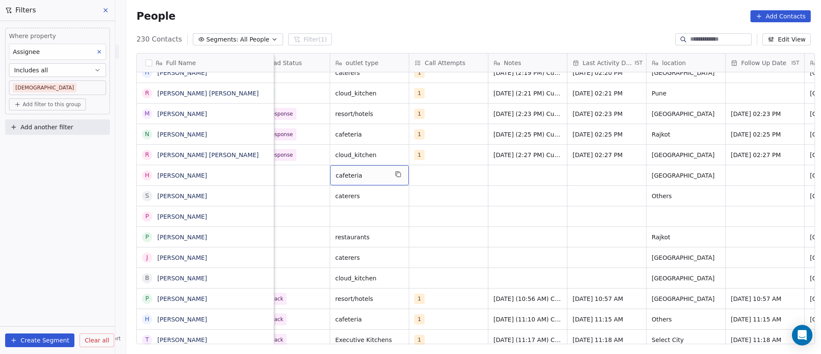
scroll to position [0, 0]
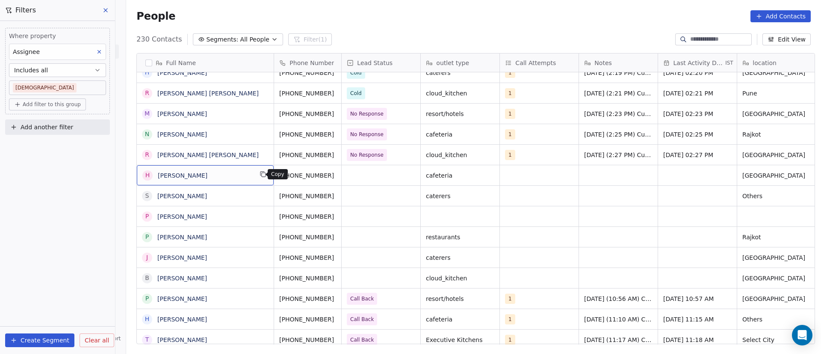
click at [260, 177] on icon "grid" at bounding box center [263, 174] width 7 height 7
click at [344, 176] on icon "grid" at bounding box center [346, 175] width 4 height 4
click at [342, 154] on icon "grid" at bounding box center [345, 153] width 7 height 7
click at [378, 179] on div "grid" at bounding box center [381, 175] width 79 height 20
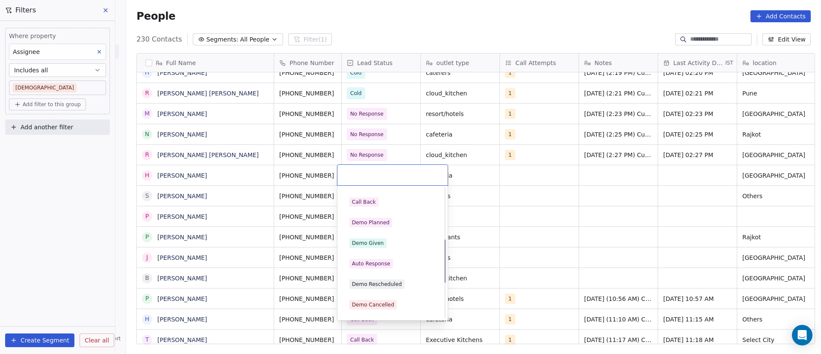
scroll to position [193, 0]
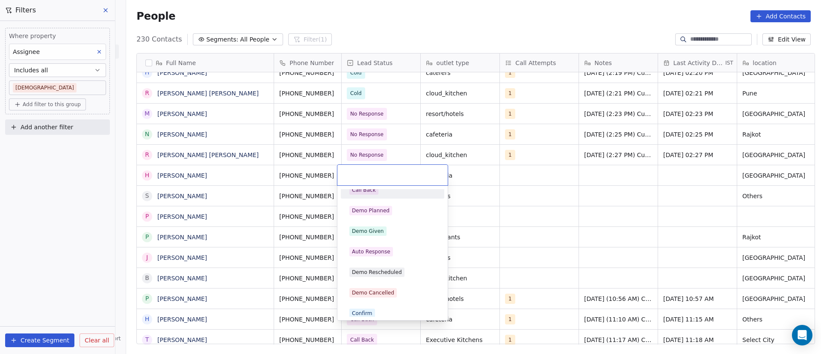
click at [387, 196] on div "Call Back" at bounding box center [392, 190] width 97 height 14
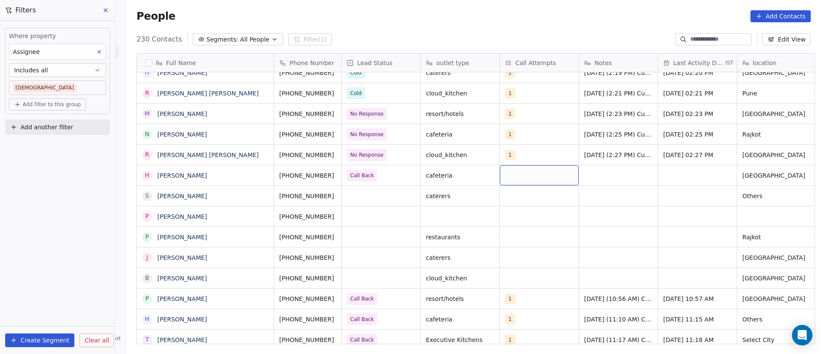
click at [512, 173] on div "grid" at bounding box center [539, 175] width 79 height 20
click at [513, 204] on div "1" at bounding box center [551, 198] width 97 height 14
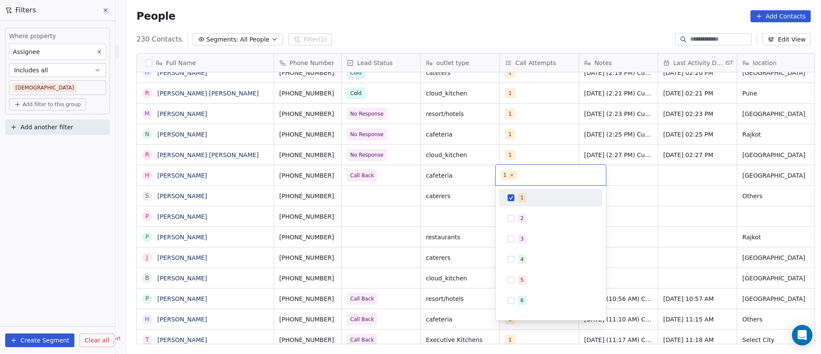
click at [652, 198] on html "On2Cook India Pvt. Ltd. Contacts People Marketing Workflows Campaigns Metrics &…" at bounding box center [410, 177] width 821 height 354
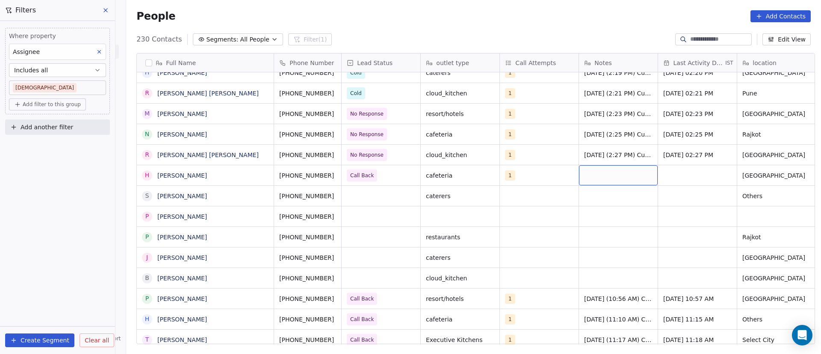
click at [599, 173] on div "grid" at bounding box center [618, 175] width 79 height 20
click at [599, 172] on textarea at bounding box center [614, 178] width 78 height 27
paste textarea "**********"
type textarea "**********"
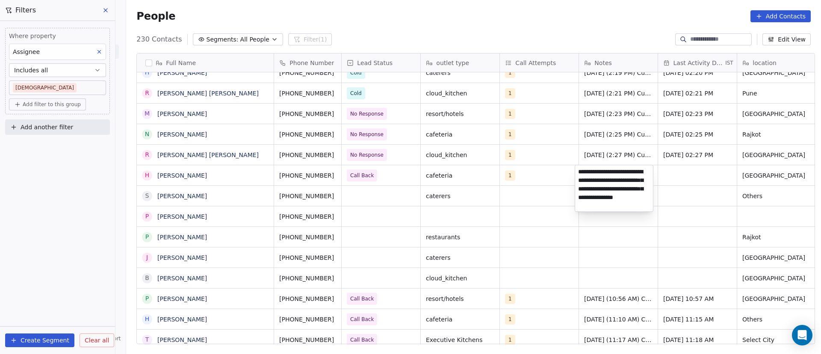
click at [698, 173] on html "On2Cook India Pvt. Ltd. Contacts People Marketing Workflows Campaigns Metrics &…" at bounding box center [410, 177] width 821 height 354
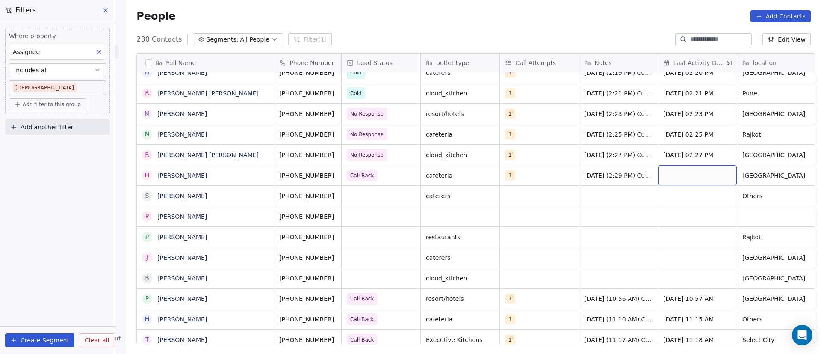
click at [681, 173] on div "grid" at bounding box center [697, 175] width 79 height 20
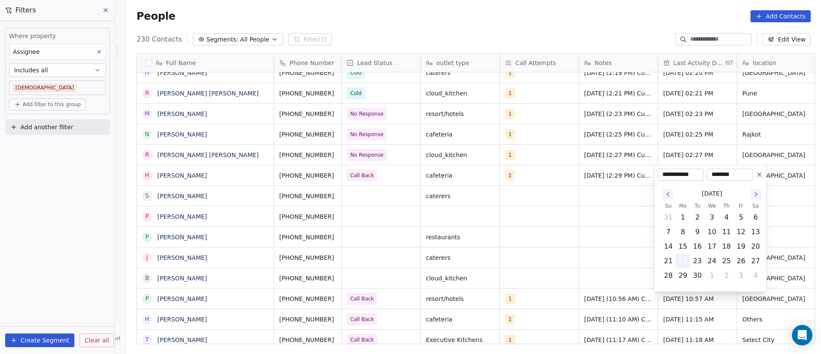
click at [683, 262] on button "22" at bounding box center [683, 261] width 14 height 14
click at [565, 207] on html "On2Cook India Pvt. Ltd. Contacts People Marketing Workflows Campaigns Metrics &…" at bounding box center [410, 177] width 821 height 354
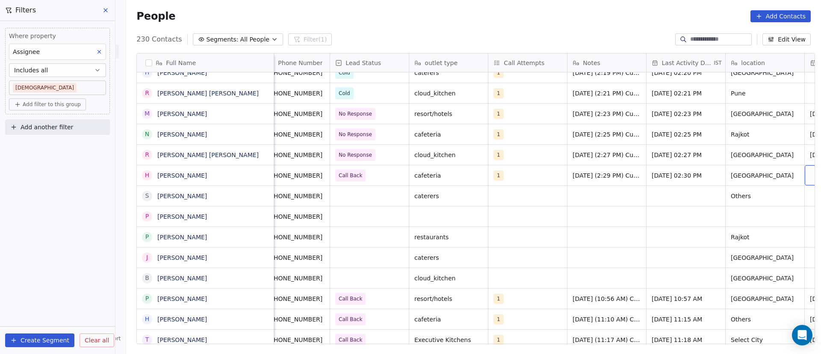
scroll to position [0, 91]
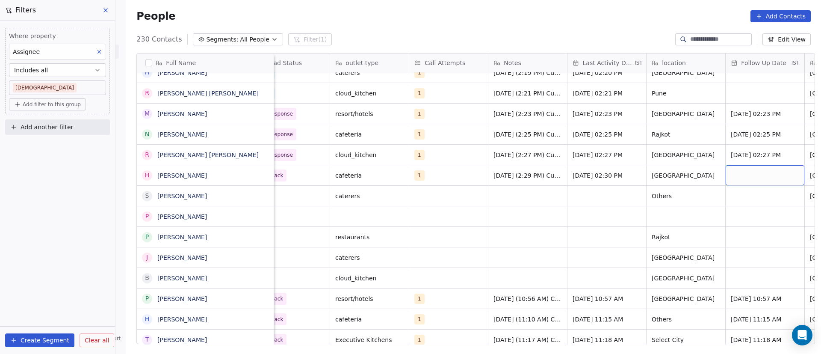
click at [760, 175] on div "grid" at bounding box center [765, 175] width 79 height 20
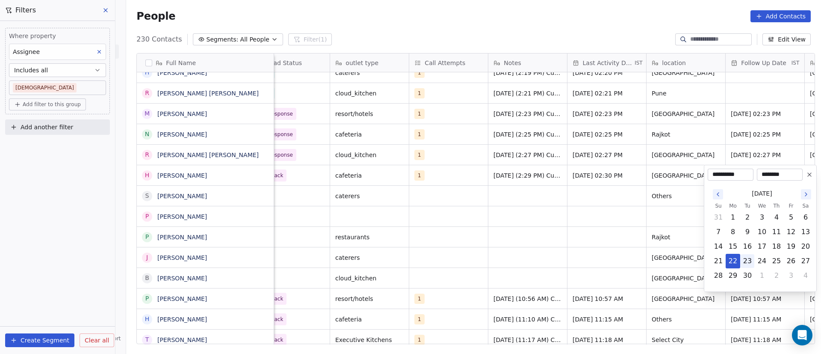
click at [752, 260] on button "23" at bounding box center [748, 261] width 14 height 14
type input "**********"
click at [557, 250] on html "On2Cook India Pvt. Ltd. Contacts People Marketing Workflows Campaigns Metrics &…" at bounding box center [410, 177] width 821 height 354
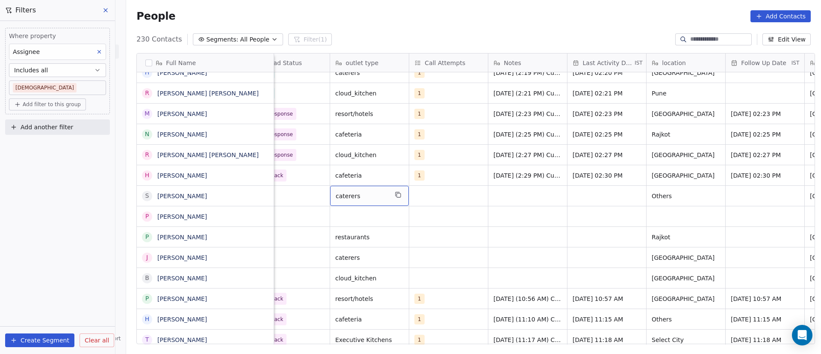
scroll to position [0, 0]
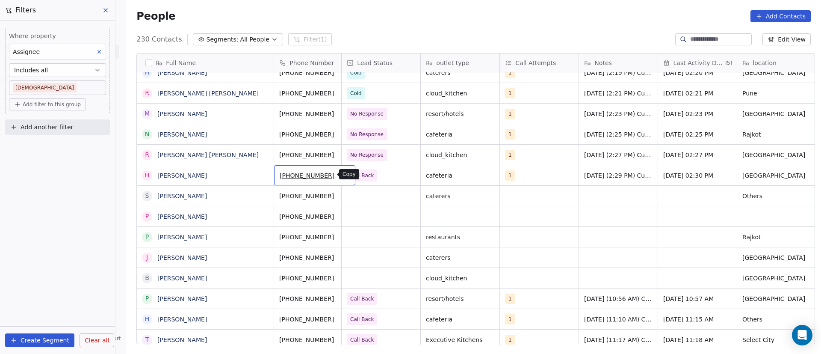
click at [340, 175] on button "grid" at bounding box center [345, 174] width 10 height 10
click at [261, 193] on icon "grid" at bounding box center [263, 194] width 7 height 7
click at [342, 195] on icon "grid" at bounding box center [345, 194] width 7 height 7
click at [370, 196] on div "grid" at bounding box center [381, 196] width 79 height 20
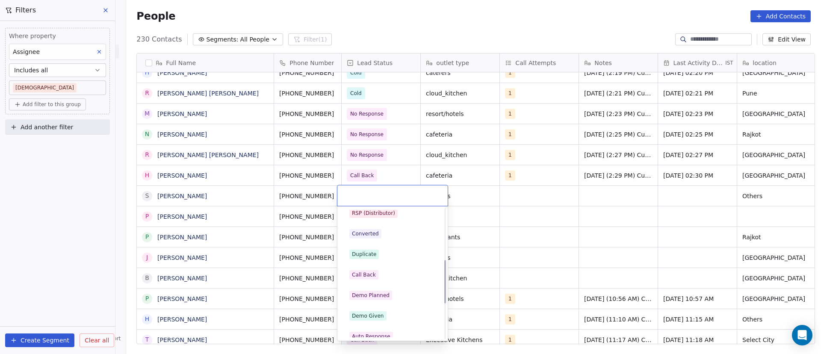
scroll to position [193, 0]
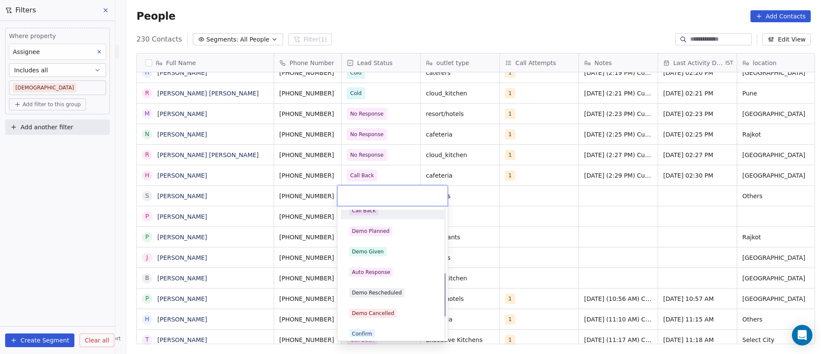
click at [401, 213] on div "Call Back" at bounding box center [393, 210] width 86 height 9
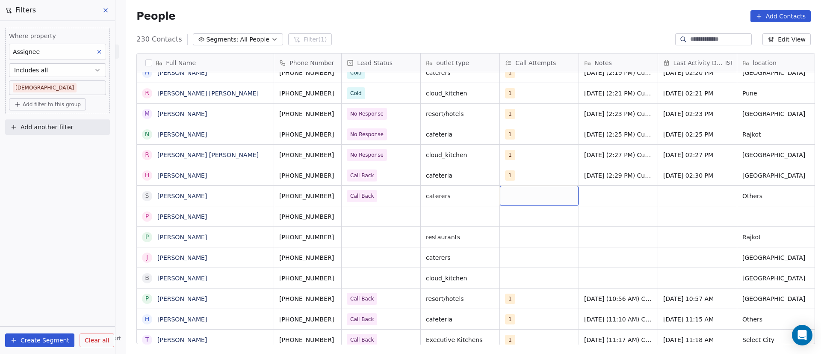
click at [520, 196] on div "grid" at bounding box center [539, 196] width 79 height 20
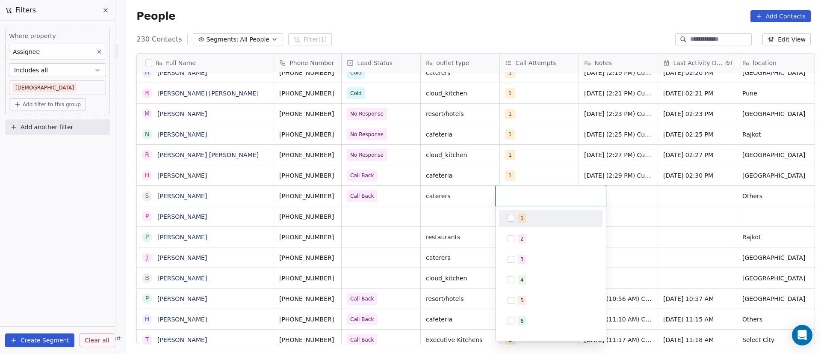
click at [519, 217] on span "1" at bounding box center [522, 217] width 9 height 9
click at [652, 199] on html "On2Cook India Pvt. Ltd. Contacts People Marketing Workflows Campaigns Metrics &…" at bounding box center [410, 177] width 821 height 354
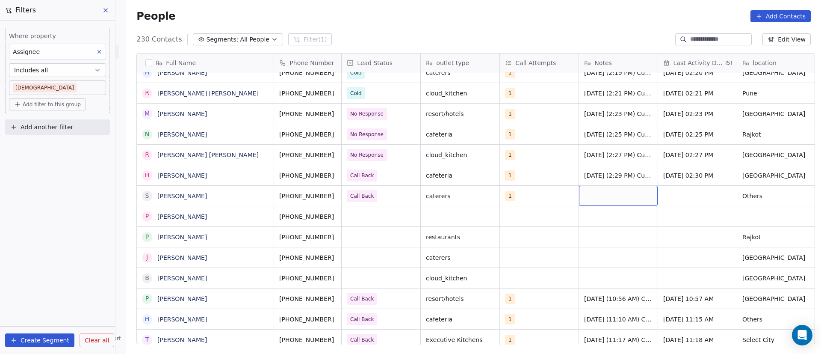
click at [596, 196] on div "grid" at bounding box center [618, 196] width 79 height 20
type textarea "**********"
click at [532, 197] on html "On2Cook India Pvt. Ltd. Contacts People Marketing Workflows Campaigns Metrics &…" at bounding box center [410, 177] width 821 height 354
click at [701, 187] on div "grid" at bounding box center [697, 196] width 79 height 20
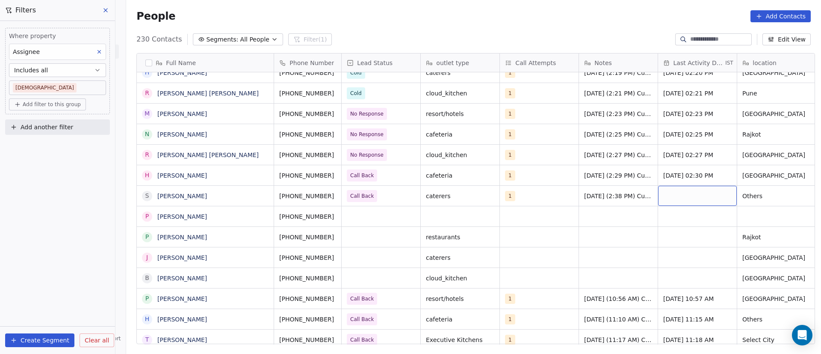
click at [701, 187] on div "grid" at bounding box center [697, 196] width 79 height 20
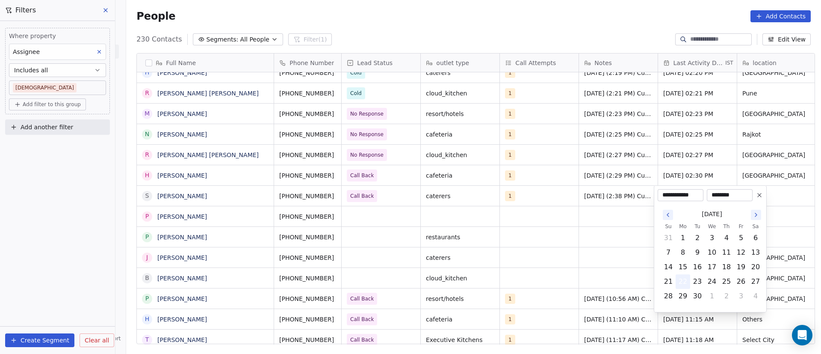
click at [686, 279] on button "22" at bounding box center [683, 282] width 14 height 14
click at [553, 232] on html "On2Cook India Pvt. Ltd. Contacts People Marketing Workflows Campaigns Metrics &…" at bounding box center [410, 177] width 821 height 354
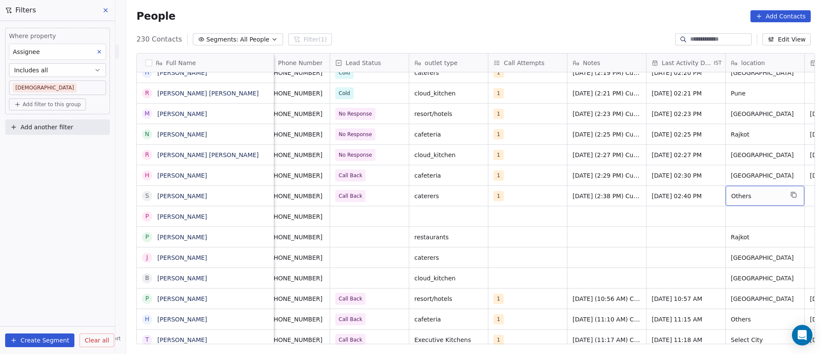
scroll to position [0, 91]
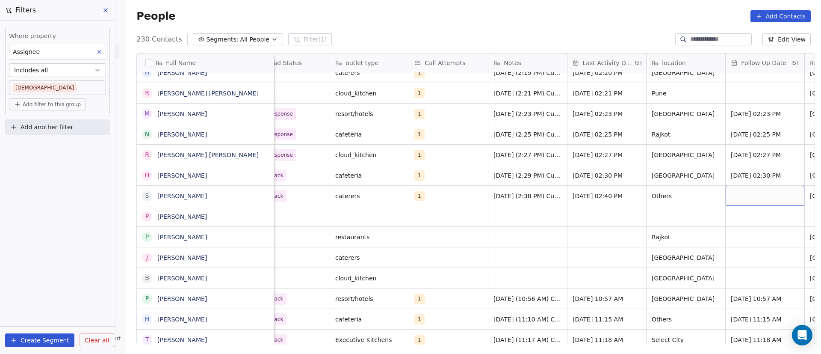
click at [759, 195] on div "grid" at bounding box center [765, 196] width 79 height 20
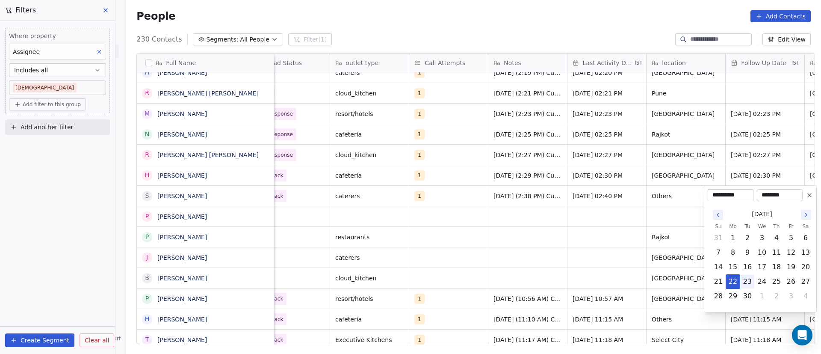
click at [746, 284] on button "23" at bounding box center [748, 282] width 14 height 14
type input "**********"
click at [599, 225] on html "On2Cook India Pvt. Ltd. Contacts People Marketing Workflows Campaigns Metrics &…" at bounding box center [410, 177] width 821 height 354
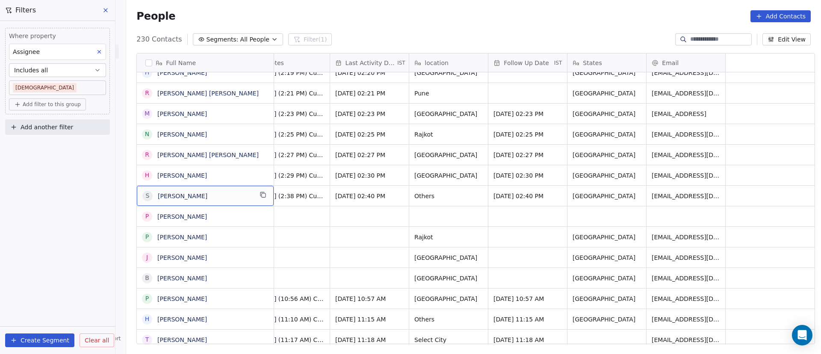
scroll to position [0, 0]
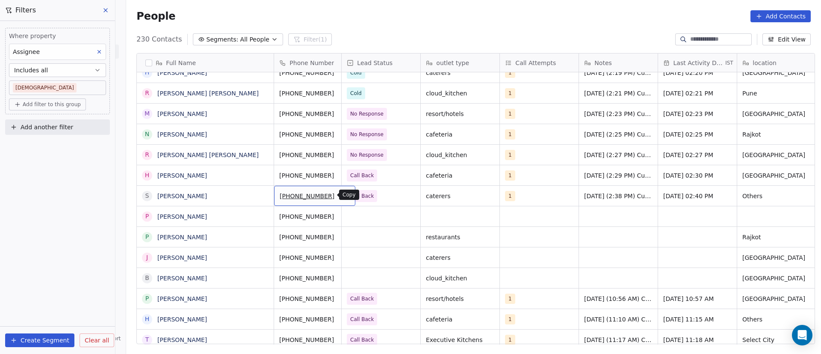
click at [344, 197] on icon "grid" at bounding box center [346, 195] width 4 height 4
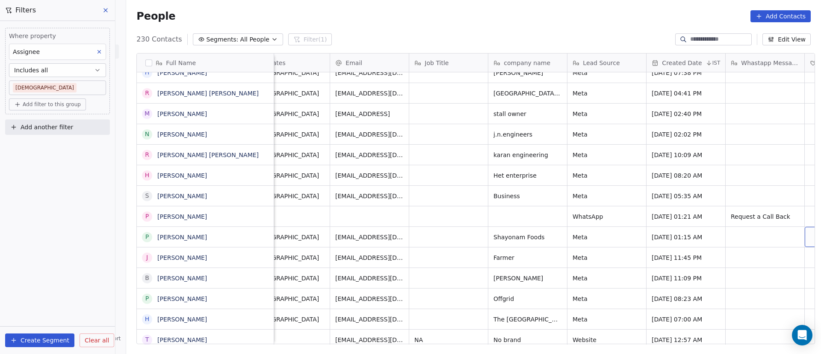
scroll to position [0, 724]
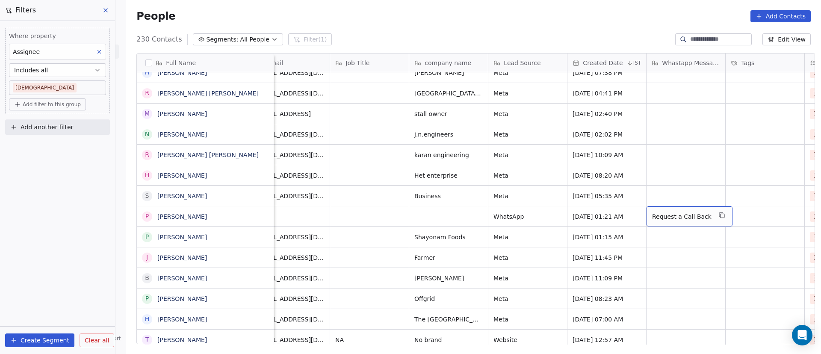
click at [670, 216] on span "Request a Call Back" at bounding box center [681, 216] width 59 height 9
click at [670, 216] on textarea "**********" at bounding box center [682, 219] width 78 height 27
click at [669, 230] on textarea "**********" at bounding box center [682, 219] width 78 height 27
click at [667, 238] on html "On2Cook India Pvt. Ltd. Contacts People Marketing Workflows Campaigns Metrics &…" at bounding box center [410, 177] width 821 height 354
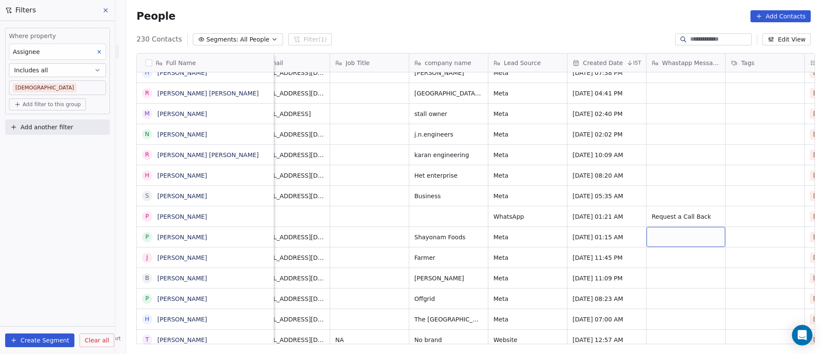
click at [667, 237] on div "grid" at bounding box center [686, 237] width 79 height 20
type textarea "**********"
click at [755, 204] on html "On2Cook India Pvt. Ltd. Contacts People Marketing Workflows Campaigns Metrics &…" at bounding box center [410, 177] width 821 height 354
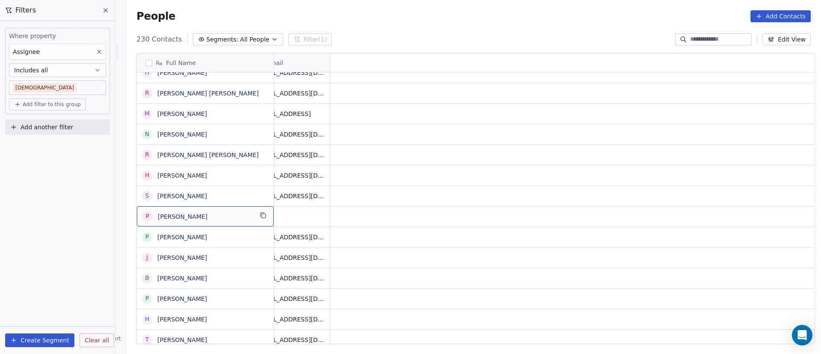
scroll to position [0, 0]
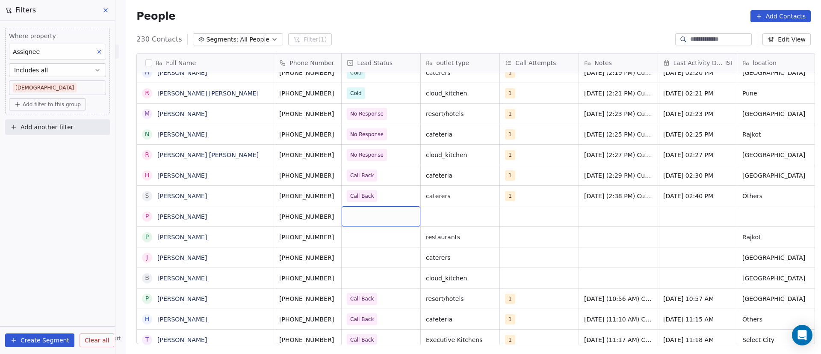
click at [384, 214] on div "grid" at bounding box center [381, 216] width 79 height 20
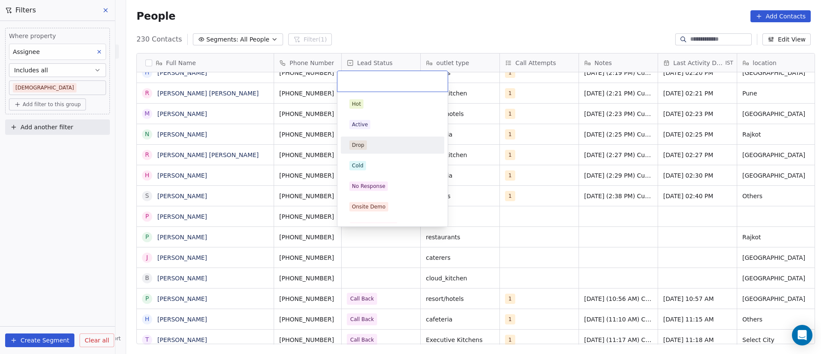
scroll to position [64, 0]
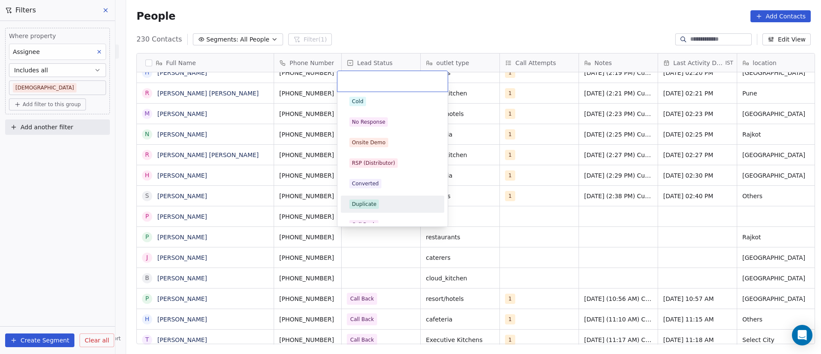
click at [390, 199] on div "Duplicate" at bounding box center [393, 203] width 86 height 9
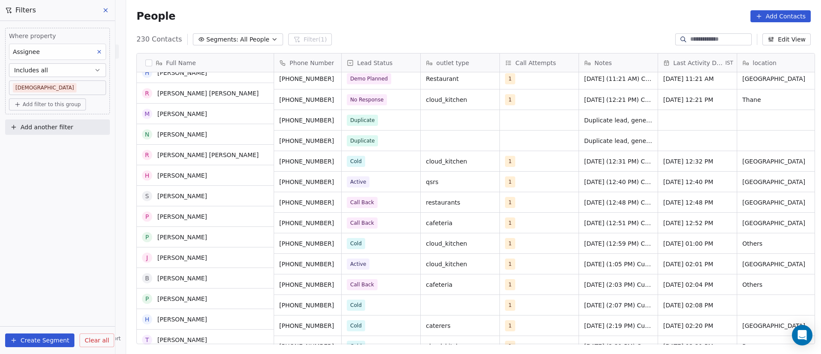
scroll to position [0, 0]
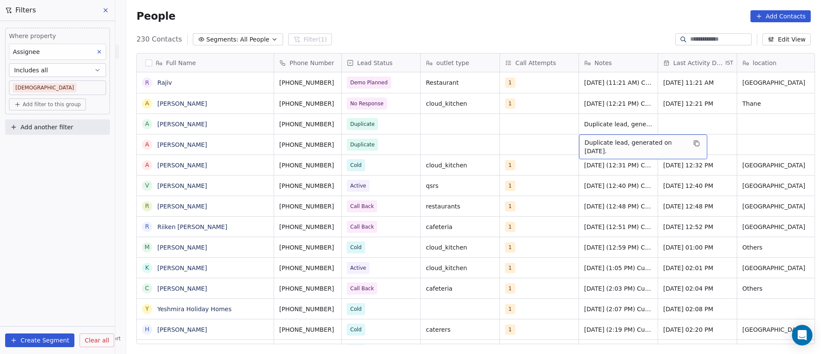
click at [603, 143] on span "Duplicate lead, generated on [DATE]." at bounding box center [636, 146] width 102 height 17
click at [603, 143] on textarea "**********" at bounding box center [638, 147] width 127 height 27
click at [740, 137] on html "On2Cook India Pvt. Ltd. Contacts People Marketing Workflows Campaigns Metrics &…" at bounding box center [410, 177] width 821 height 354
click at [512, 144] on html "On2Cook India Pvt. Ltd. Contacts People Marketing Workflows Campaigns Metrics &…" at bounding box center [410, 177] width 821 height 354
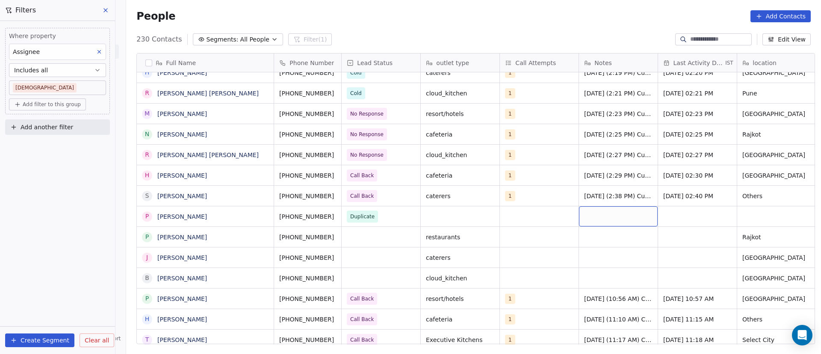
click at [587, 212] on div "grid" at bounding box center [618, 216] width 79 height 20
type textarea "**********"
click at [695, 212] on html "On2Cook India Pvt. Ltd. Contacts People Marketing Workflows Campaigns Metrics &…" at bounding box center [410, 177] width 821 height 354
click at [614, 210] on span "Duplicate lead, generated on [DATE]." at bounding box center [636, 218] width 102 height 17
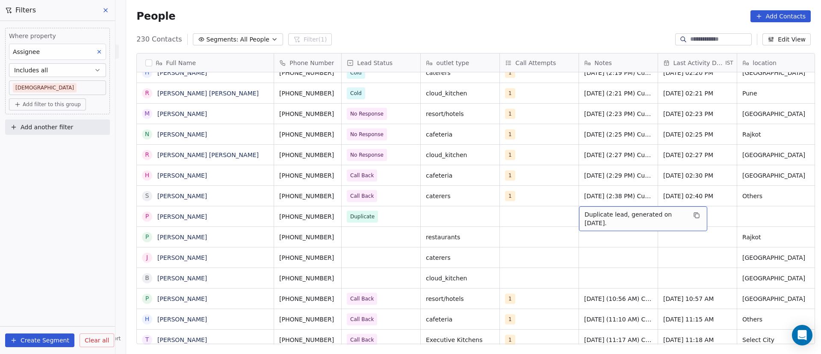
click at [614, 210] on span "Duplicate lead, generated on [DATE]." at bounding box center [636, 218] width 102 height 17
click at [669, 212] on textarea "**********" at bounding box center [638, 219] width 127 height 27
type textarea "**********"
click at [385, 223] on html "On2Cook India Pvt. Ltd. Contacts People Marketing Workflows Campaigns Metrics &…" at bounding box center [410, 177] width 821 height 354
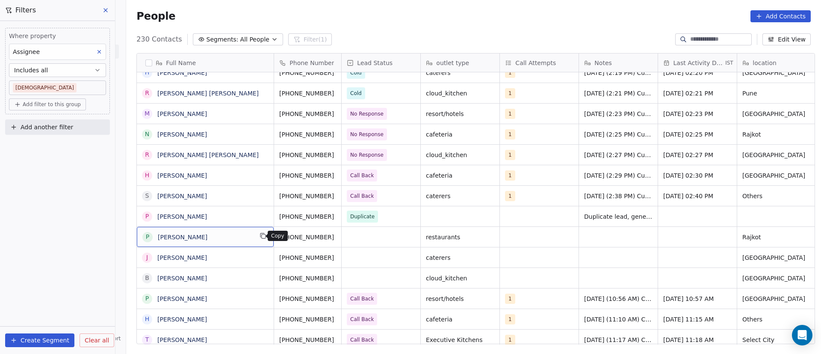
click at [260, 236] on icon "grid" at bounding box center [263, 235] width 7 height 7
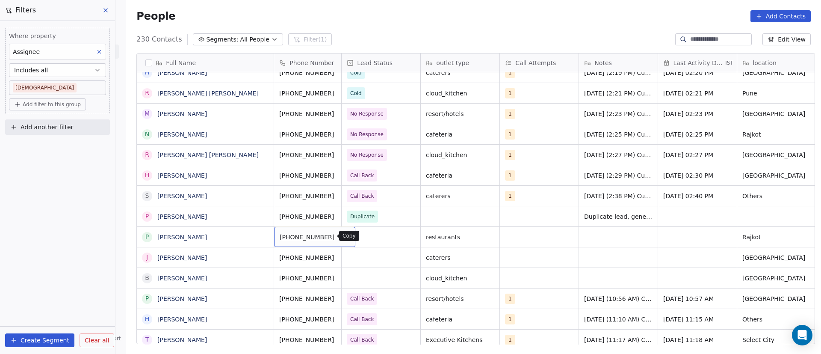
click at [342, 236] on icon "grid" at bounding box center [345, 235] width 7 height 7
